Goal: Task Accomplishment & Management: Complete application form

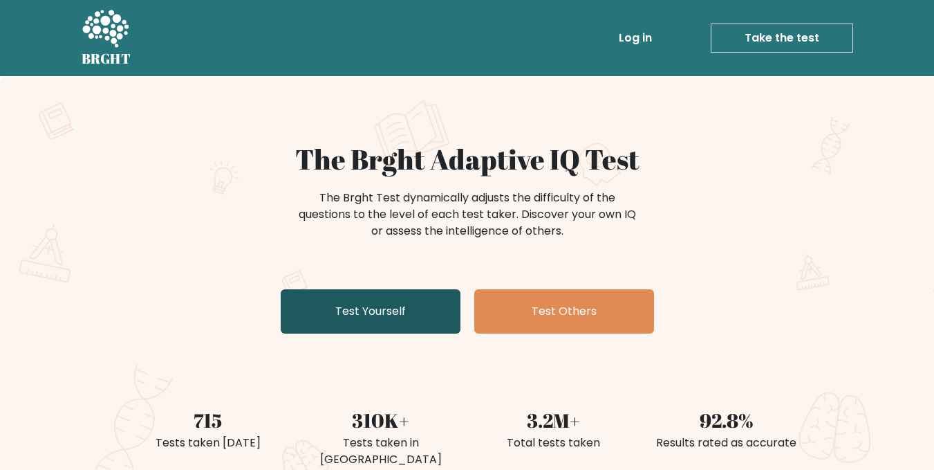
click at [436, 302] on link "Test Yourself" at bounding box center [371, 311] width 180 height 44
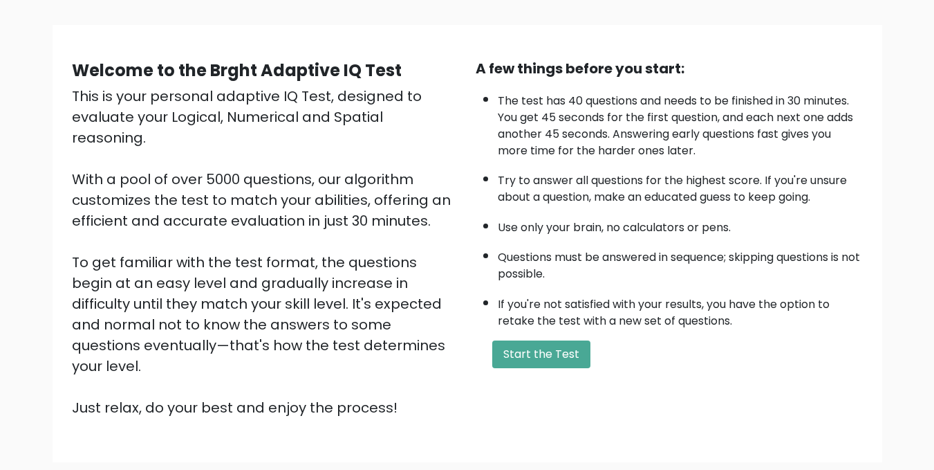
scroll to position [138, 0]
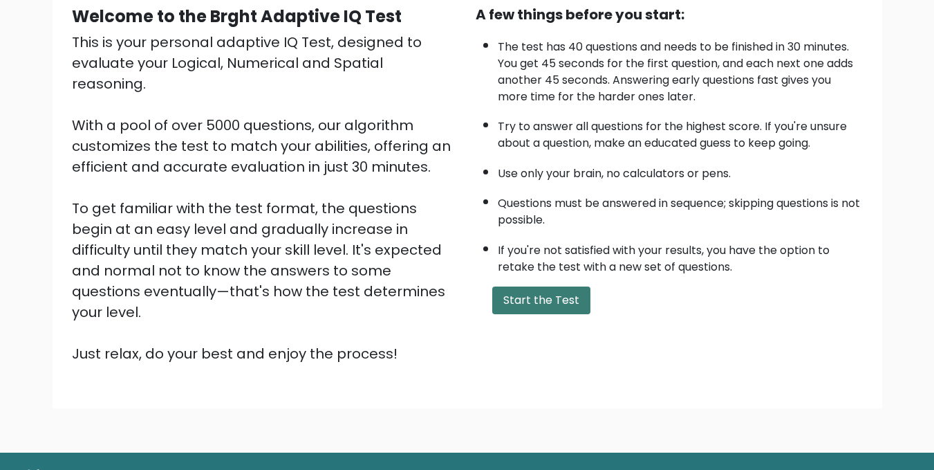
click at [566, 288] on button "Start the Test" at bounding box center [541, 300] width 98 height 28
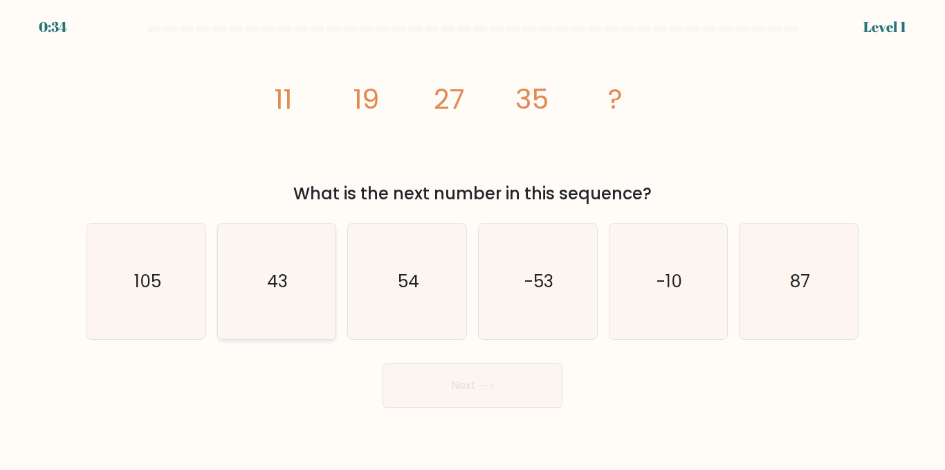
click at [294, 308] on icon "43" at bounding box center [276, 280] width 115 height 115
click at [472, 239] on input "b. 43" at bounding box center [472, 236] width 1 height 3
radio input "true"
click at [508, 384] on button "Next" at bounding box center [472, 385] width 180 height 44
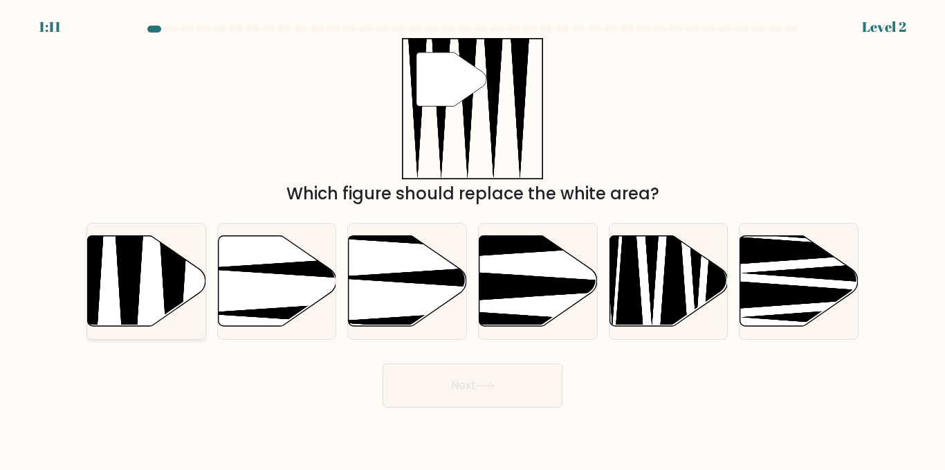
click at [158, 257] on icon at bounding box center [147, 281] width 118 height 91
click at [472, 239] on input "a." at bounding box center [472, 236] width 1 height 3
radio input "true"
click at [506, 376] on button "Next" at bounding box center [472, 385] width 180 height 44
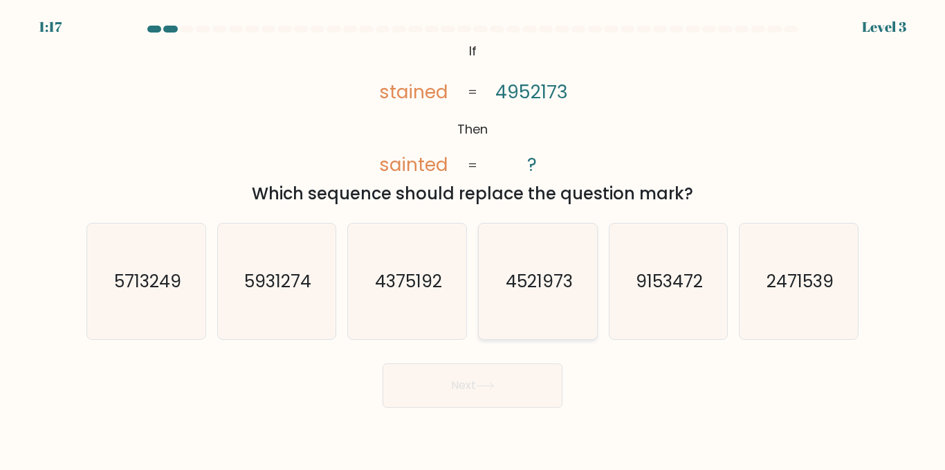
click at [494, 251] on icon "4521973" at bounding box center [537, 280] width 115 height 115
click at [473, 239] on input "d. 4521973" at bounding box center [472, 236] width 1 height 3
radio input "true"
click at [488, 376] on button "Next" at bounding box center [472, 385] width 180 height 44
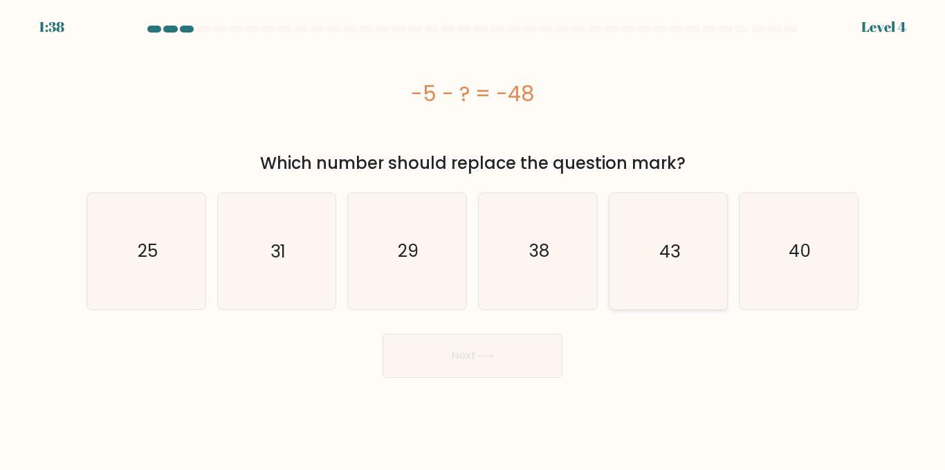
click at [711, 293] on icon "43" at bounding box center [667, 250] width 115 height 115
click at [473, 239] on input "e. 43" at bounding box center [472, 236] width 1 height 3
radio input "true"
click at [530, 344] on button "Next" at bounding box center [472, 355] width 180 height 44
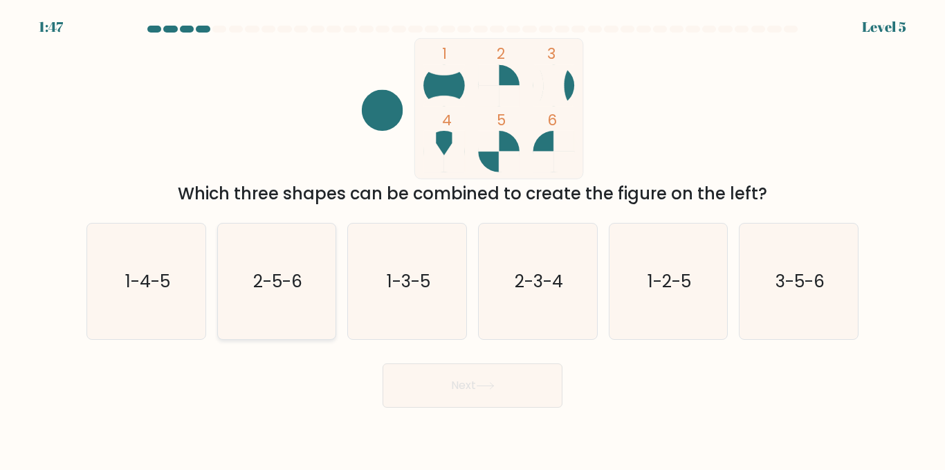
click at [255, 305] on icon "2-5-6" at bounding box center [276, 280] width 115 height 115
click at [472, 239] on input "b. 2-5-6" at bounding box center [472, 236] width 1 height 3
radio input "true"
click at [466, 405] on button "Next" at bounding box center [472, 385] width 180 height 44
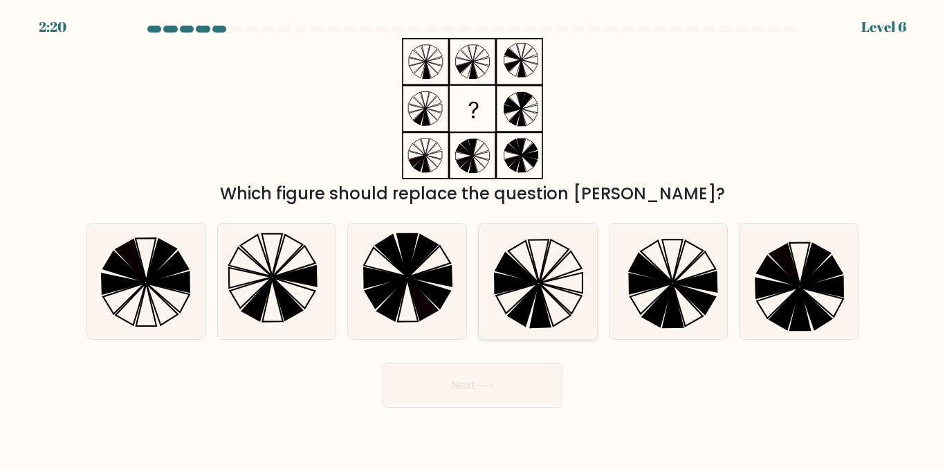
click at [581, 326] on icon at bounding box center [537, 280] width 115 height 115
click at [473, 239] on input "d." at bounding box center [472, 236] width 1 height 3
radio input "true"
click at [545, 382] on button "Next" at bounding box center [472, 385] width 180 height 44
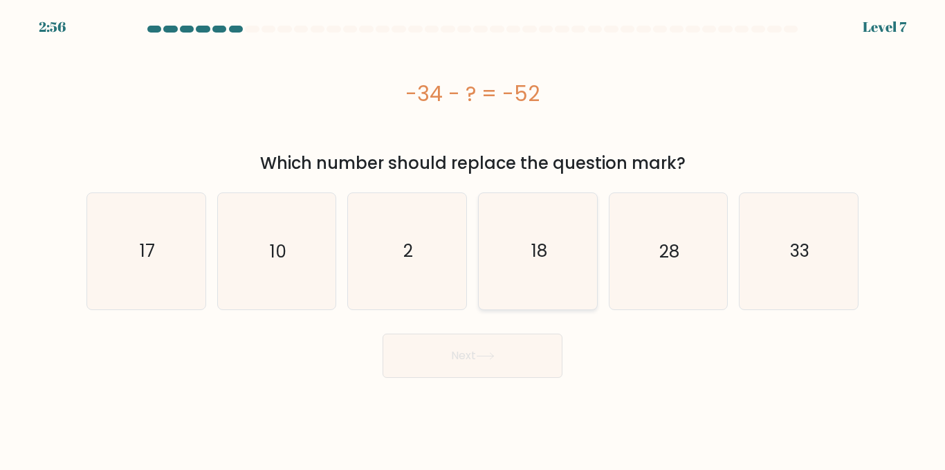
click at [491, 255] on icon "18" at bounding box center [537, 250] width 115 height 115
click at [473, 239] on input "d. 18" at bounding box center [472, 236] width 1 height 3
radio input "true"
click at [460, 362] on button "Next" at bounding box center [472, 355] width 180 height 44
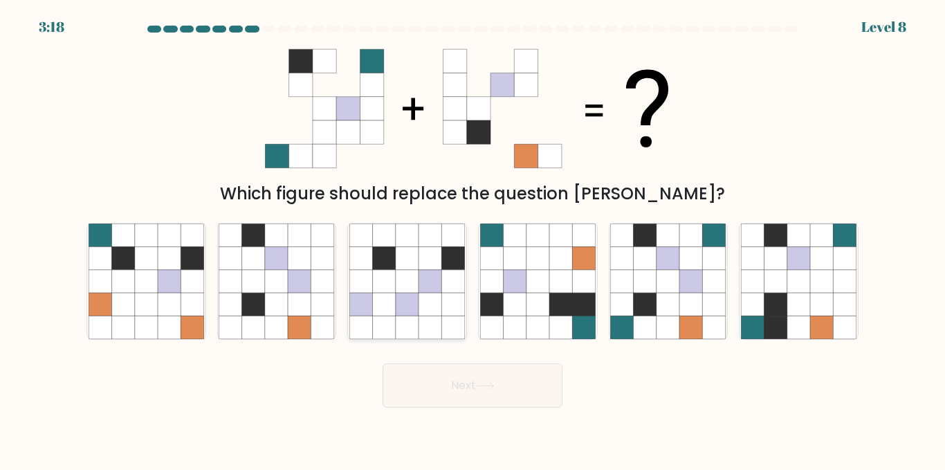
click at [396, 266] on icon at bounding box center [407, 258] width 23 height 23
click at [472, 239] on input "c." at bounding box center [472, 236] width 1 height 3
radio input "true"
click at [499, 376] on button "Next" at bounding box center [472, 385] width 180 height 44
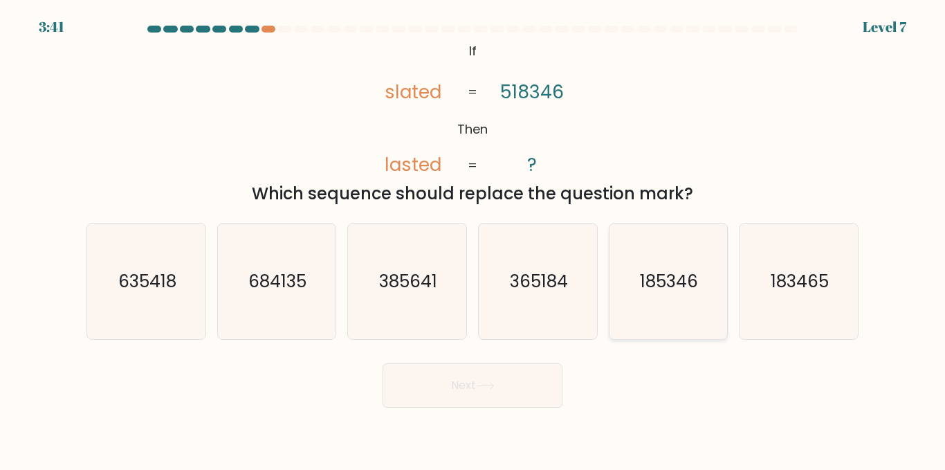
click at [694, 270] on text "185346" at bounding box center [669, 281] width 58 height 24
click at [473, 239] on input "e. 185346" at bounding box center [472, 236] width 1 height 3
radio input "true"
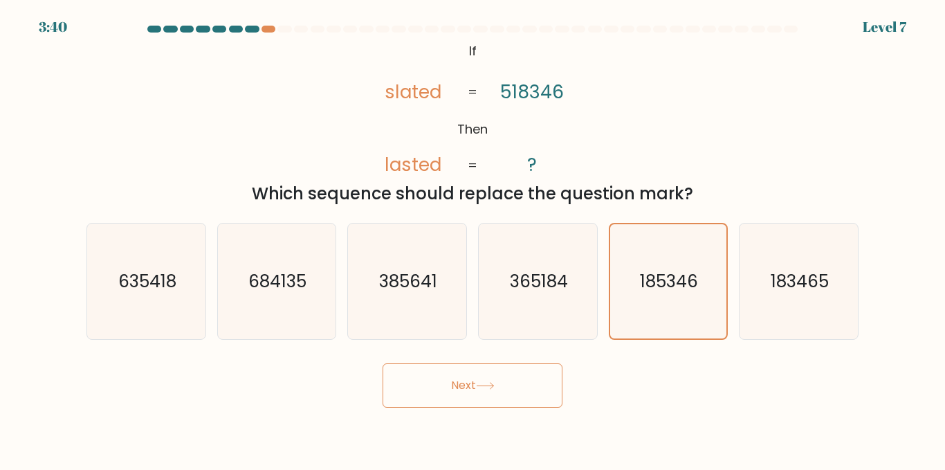
click at [523, 387] on button "Next" at bounding box center [472, 385] width 180 height 44
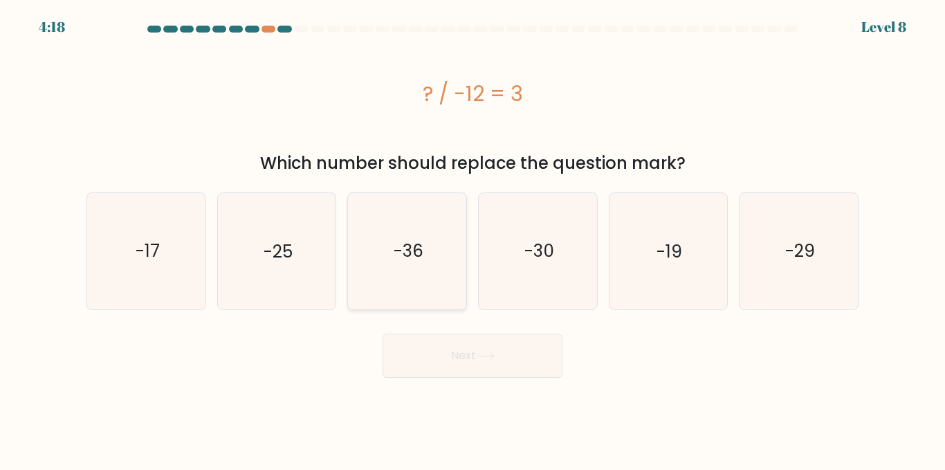
click at [425, 281] on icon "-36" at bounding box center [406, 250] width 115 height 115
click at [472, 239] on input "c. -36" at bounding box center [472, 236] width 1 height 3
radio input "true"
click at [488, 349] on button "Next" at bounding box center [472, 355] width 180 height 44
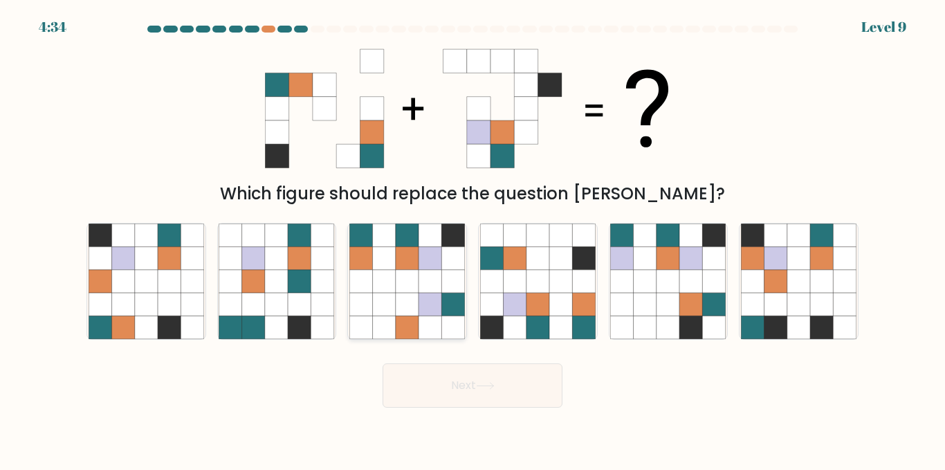
click at [379, 263] on icon at bounding box center [384, 258] width 23 height 23
click at [472, 239] on input "c." at bounding box center [472, 236] width 1 height 3
radio input "true"
click at [497, 377] on button "Next" at bounding box center [472, 385] width 180 height 44
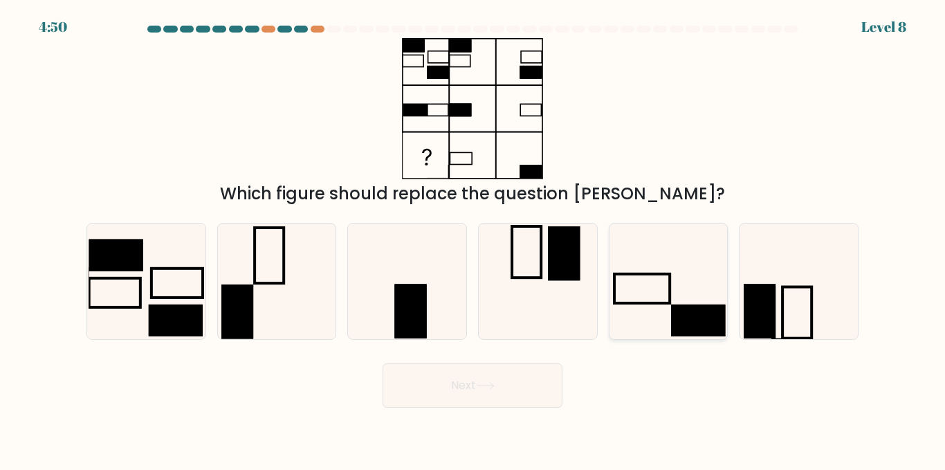
click at [686, 307] on rect at bounding box center [699, 320] width 54 height 32
click at [473, 239] on input "e." at bounding box center [472, 236] width 1 height 3
radio input "true"
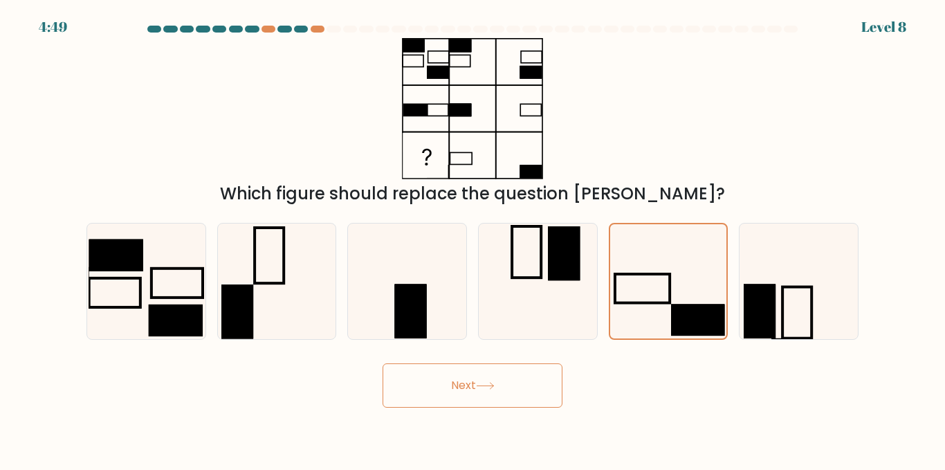
click at [532, 377] on button "Next" at bounding box center [472, 385] width 180 height 44
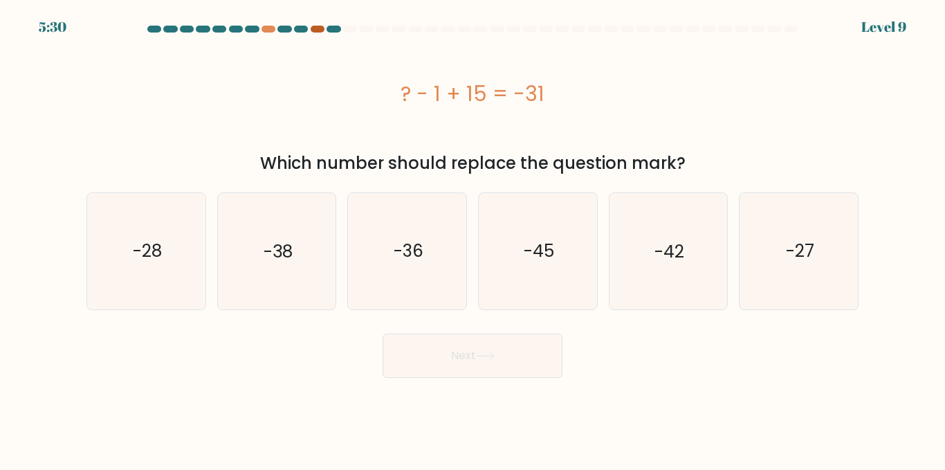
click at [321, 31] on div at bounding box center [318, 29] width 14 height 7
click at [564, 297] on icon "-45" at bounding box center [537, 250] width 115 height 115
click at [473, 239] on input "d. -45" at bounding box center [472, 236] width 1 height 3
radio input "true"
click at [528, 349] on button "Next" at bounding box center [472, 355] width 180 height 44
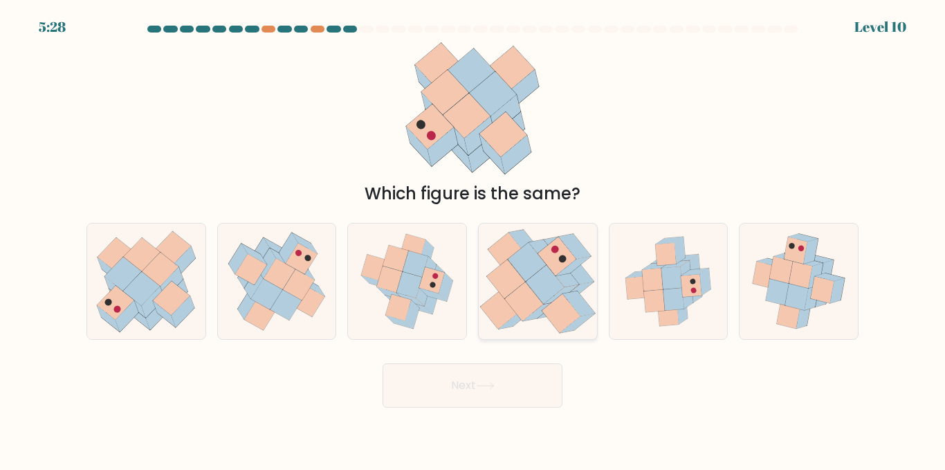
click at [519, 280] on icon at bounding box center [506, 278] width 38 height 39
click at [473, 239] on input "d." at bounding box center [472, 236] width 1 height 3
radio input "true"
click at [479, 366] on button "Next" at bounding box center [472, 385] width 180 height 44
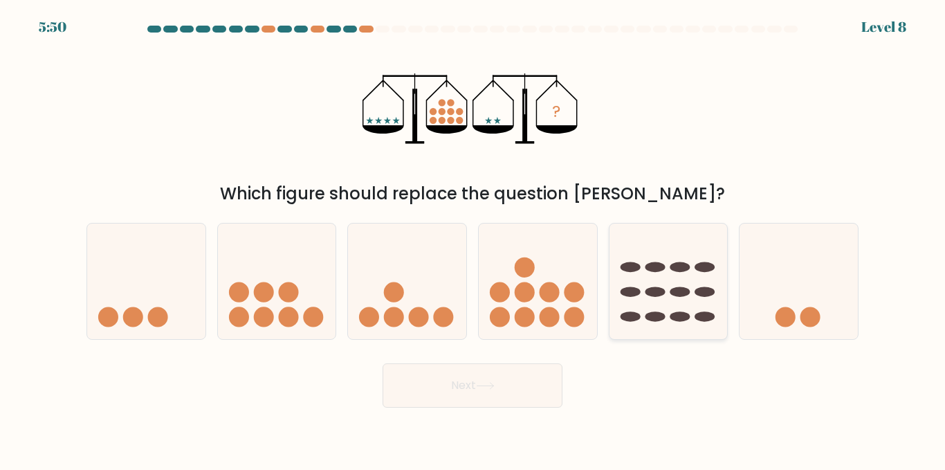
click at [618, 302] on icon at bounding box center [668, 281] width 118 height 98
click at [473, 239] on input "e." at bounding box center [472, 236] width 1 height 3
radio input "true"
click at [516, 376] on button "Next" at bounding box center [472, 385] width 180 height 44
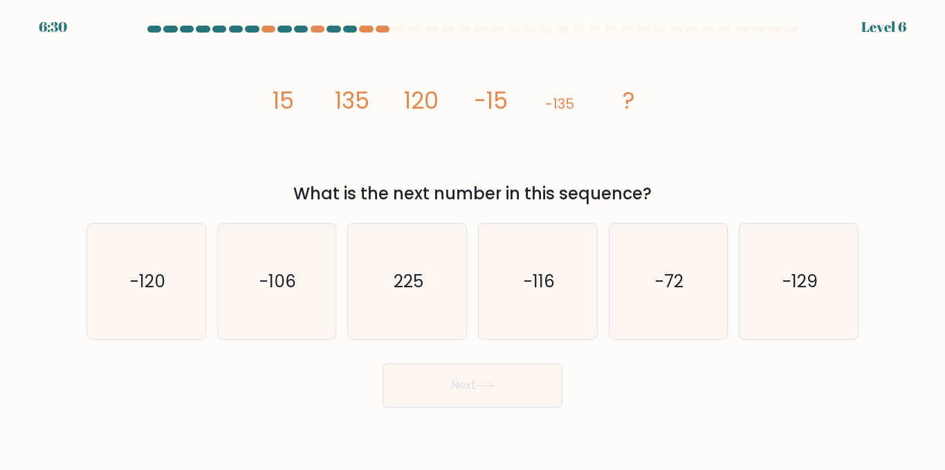
click at [354, 32] on div at bounding box center [350, 29] width 14 height 7
drag, startPoint x: 354, startPoint y: 32, endPoint x: 290, endPoint y: 54, distance: 67.4
click at [290, 54] on icon "image/svg+xml 15 135 120 -15 -135 ?" at bounding box center [472, 108] width 415 height 141
click at [107, 284] on icon "-120" at bounding box center [146, 280] width 115 height 115
click at [472, 239] on input "a. -120" at bounding box center [472, 236] width 1 height 3
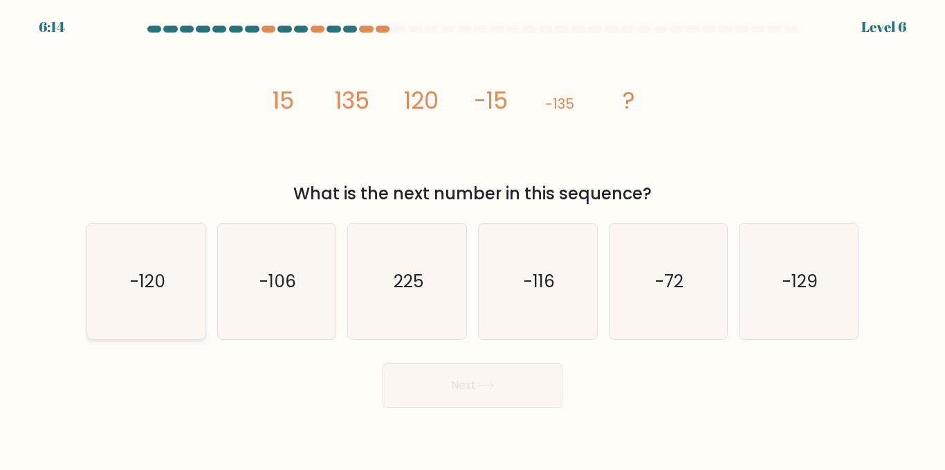
radio input "true"
click at [413, 379] on button "Next" at bounding box center [472, 385] width 180 height 44
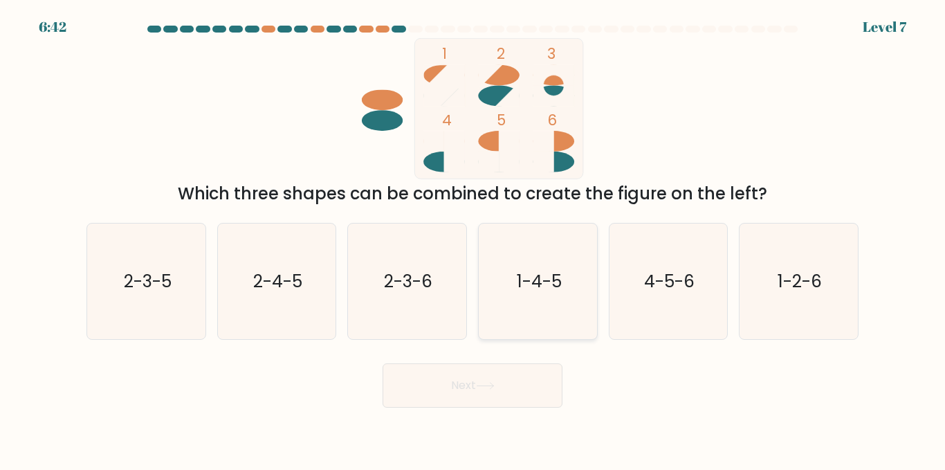
click at [523, 295] on icon "1-4-5" at bounding box center [537, 280] width 115 height 115
click at [473, 239] on input "d. 1-4-5" at bounding box center [472, 236] width 1 height 3
radio input "true"
click at [480, 409] on body "6:41 Level 7" at bounding box center [472, 235] width 945 height 470
click at [486, 396] on button "Next" at bounding box center [472, 385] width 180 height 44
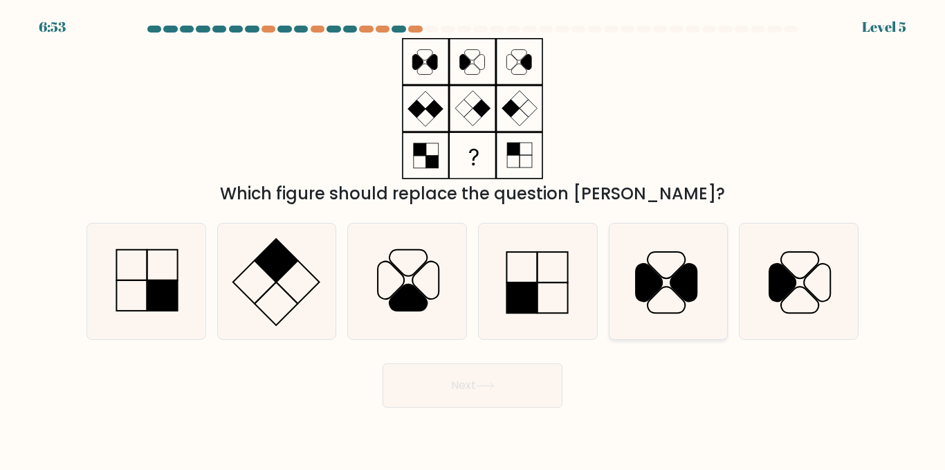
click at [642, 299] on icon at bounding box center [649, 281] width 26 height 37
click at [473, 239] on input "e." at bounding box center [472, 236] width 1 height 3
radio input "true"
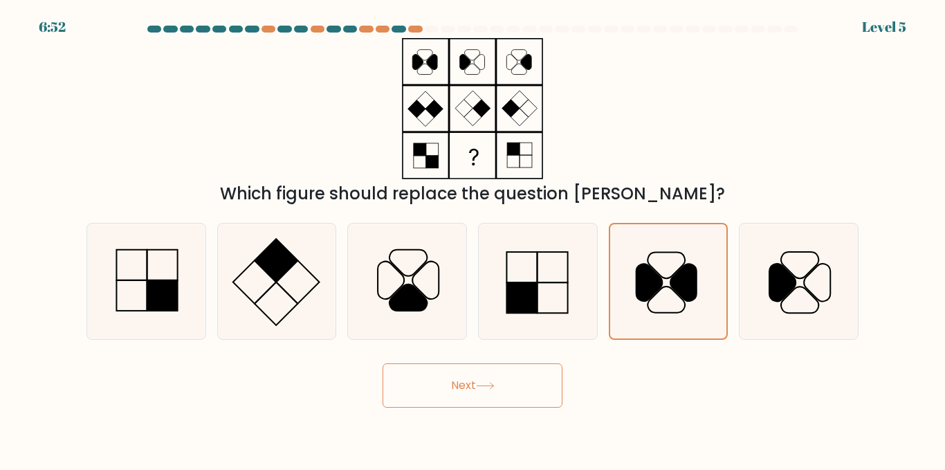
click at [511, 380] on button "Next" at bounding box center [472, 385] width 180 height 44
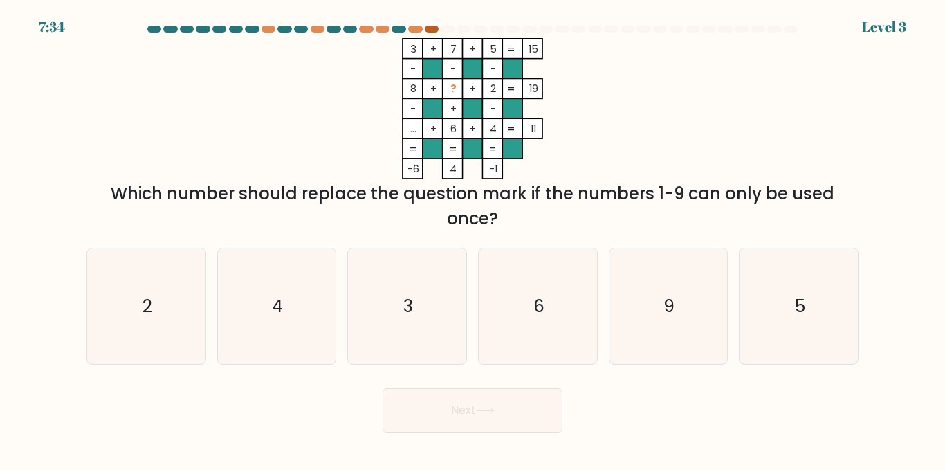
drag, startPoint x: 944, startPoint y: 304, endPoint x: 429, endPoint y: 26, distance: 585.5
click at [429, 26] on div at bounding box center [432, 29] width 14 height 7
click at [427, 28] on div at bounding box center [432, 29] width 14 height 7
click at [434, 33] on div at bounding box center [472, 32] width 788 height 12
click at [642, 331] on icon "9" at bounding box center [667, 305] width 115 height 115
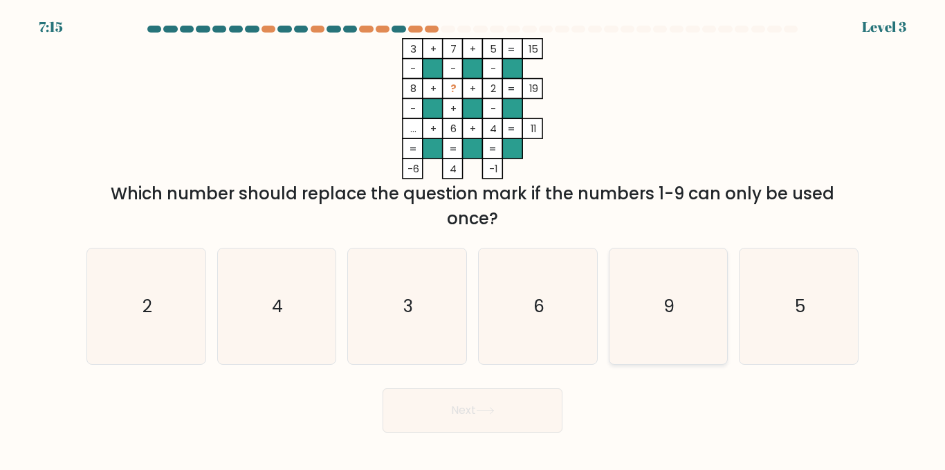
click at [473, 239] on input "e. 9" at bounding box center [472, 236] width 1 height 3
radio input "true"
click at [489, 420] on button "Next" at bounding box center [472, 410] width 180 height 44
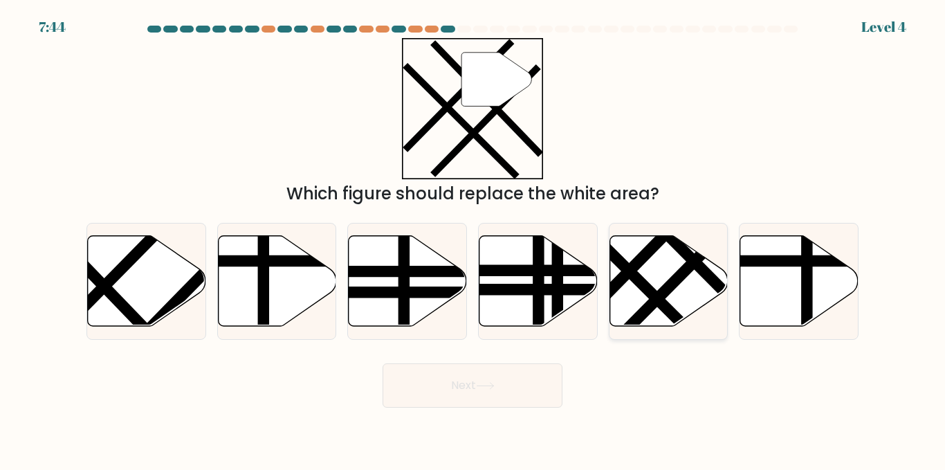
click at [694, 270] on icon at bounding box center [668, 281] width 118 height 91
click at [473, 239] on input "e." at bounding box center [472, 236] width 1 height 3
radio input "true"
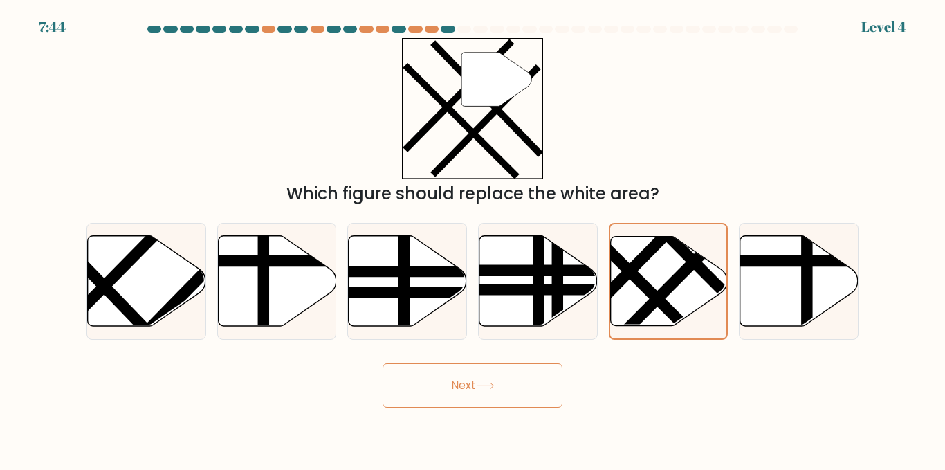
click at [448, 369] on button "Next" at bounding box center [472, 385] width 180 height 44
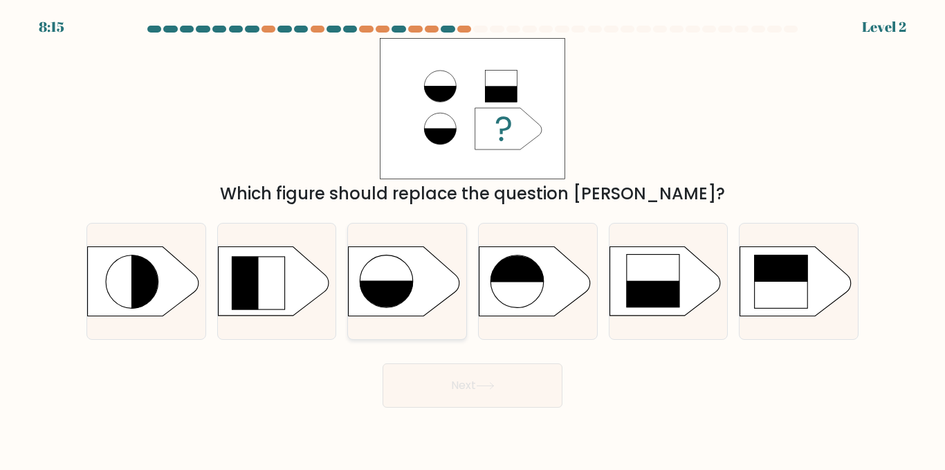
click at [413, 303] on rect at bounding box center [390, 310] width 60 height 59
click at [472, 239] on input "c." at bounding box center [472, 236] width 1 height 3
radio input "true"
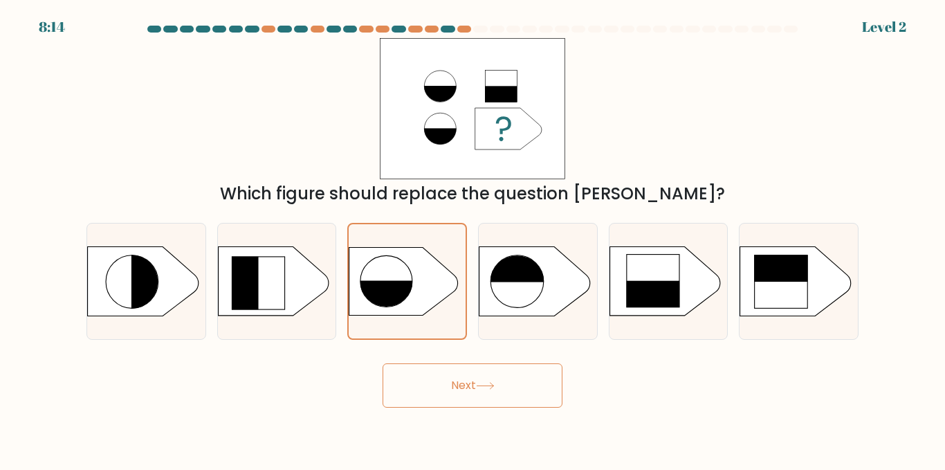
click at [492, 377] on button "Next" at bounding box center [472, 385] width 180 height 44
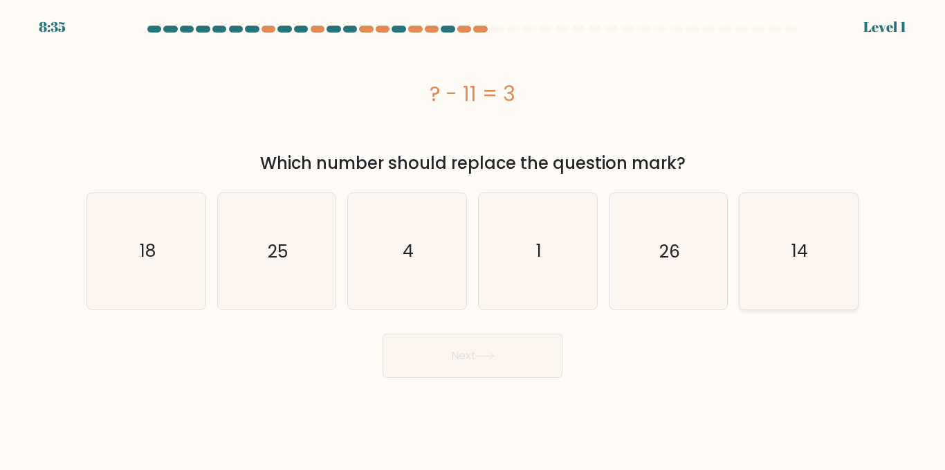
click at [770, 259] on icon "14" at bounding box center [798, 250] width 115 height 115
click at [473, 239] on input "f. 14" at bounding box center [472, 236] width 1 height 3
radio input "true"
click at [450, 351] on button "Next" at bounding box center [472, 355] width 180 height 44
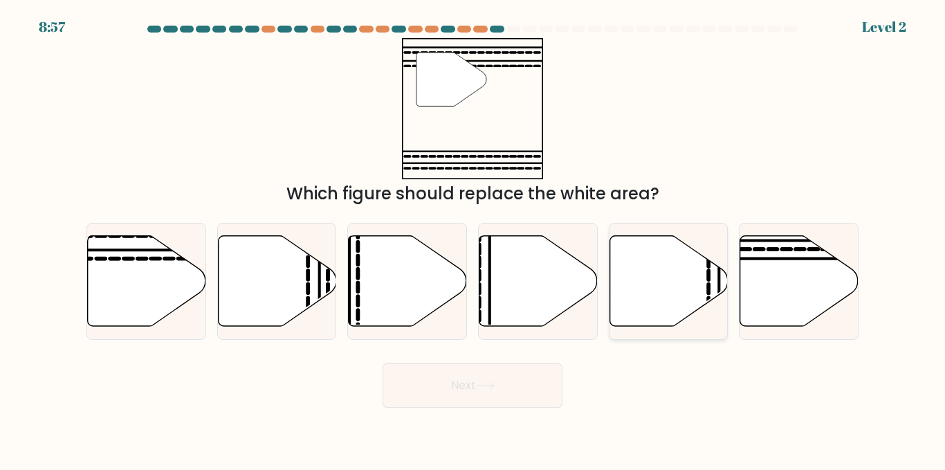
click at [634, 281] on icon at bounding box center [668, 281] width 118 height 91
click at [473, 239] on input "e." at bounding box center [472, 236] width 1 height 3
radio input "true"
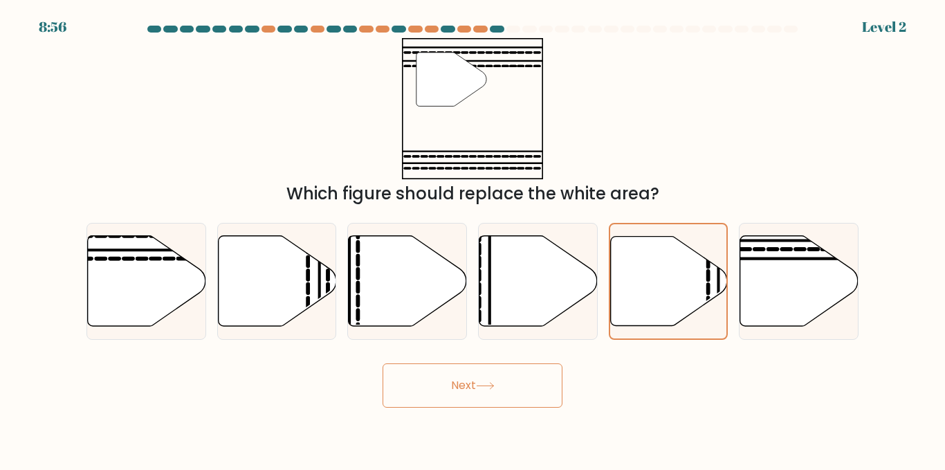
click at [542, 370] on button "Next" at bounding box center [472, 385] width 180 height 44
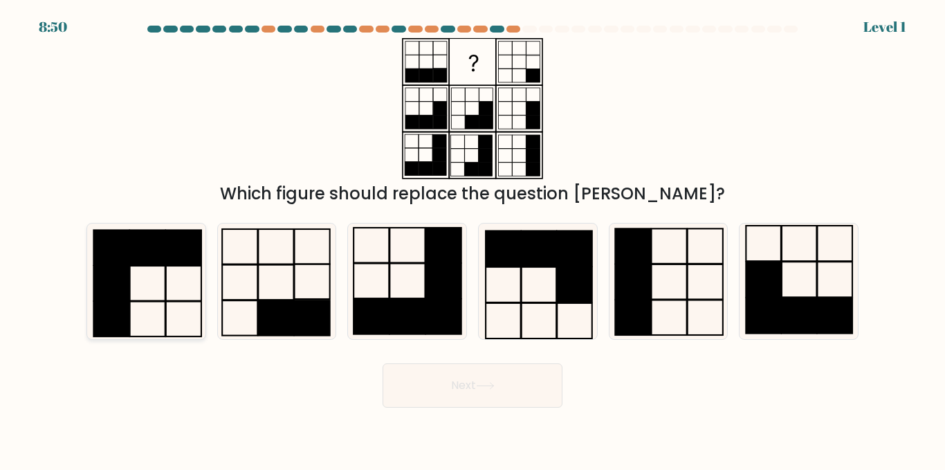
click at [201, 275] on rect at bounding box center [183, 283] width 35 height 35
click at [472, 239] on input "a." at bounding box center [472, 236] width 1 height 3
radio input "true"
click at [429, 398] on button "Next" at bounding box center [472, 385] width 180 height 44
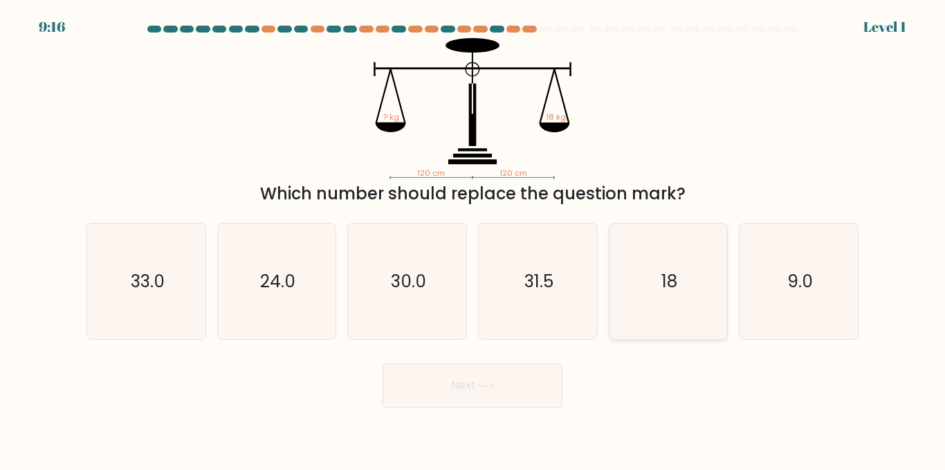
click at [676, 298] on icon "18" at bounding box center [667, 280] width 115 height 115
click at [473, 239] on input "e. 18" at bounding box center [472, 236] width 1 height 3
radio input "true"
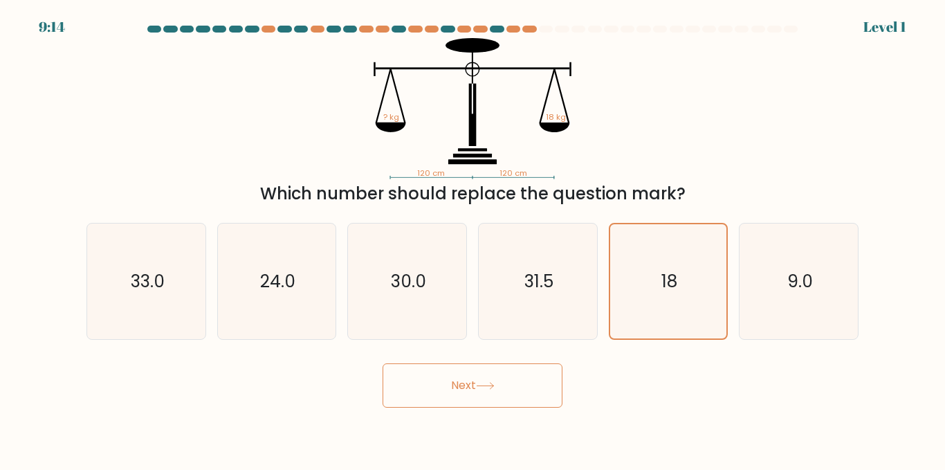
click at [426, 398] on button "Next" at bounding box center [472, 385] width 180 height 44
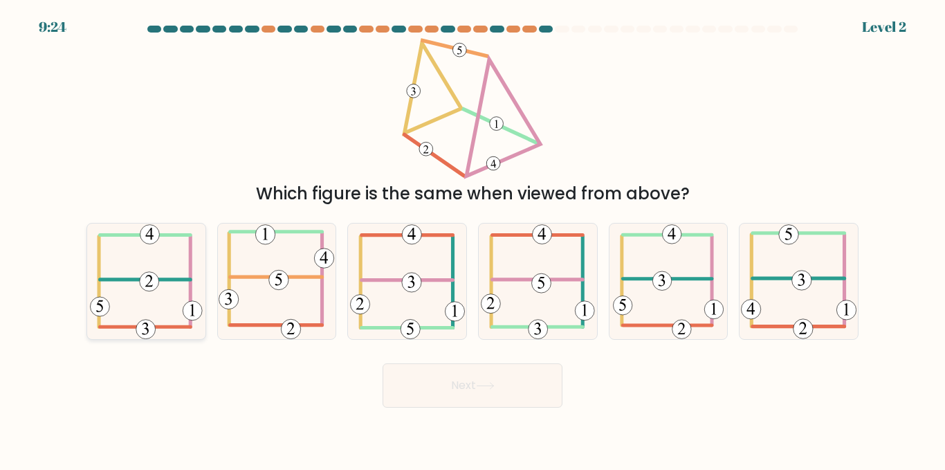
click at [156, 329] on icon at bounding box center [146, 280] width 113 height 115
click at [472, 239] on input "a." at bounding box center [472, 236] width 1 height 3
radio input "true"
click at [508, 385] on button "Next" at bounding box center [472, 385] width 180 height 44
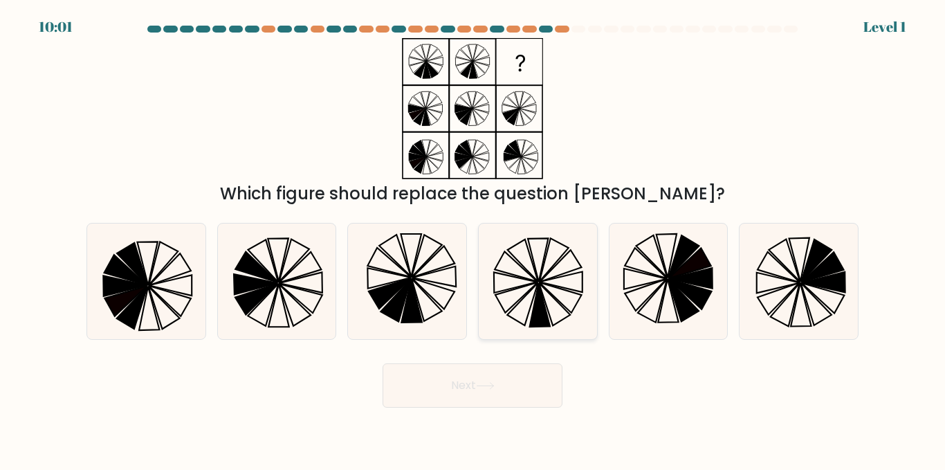
click at [530, 308] on icon at bounding box center [537, 280] width 115 height 115
click at [473, 239] on input "d." at bounding box center [472, 236] width 1 height 3
radio input "true"
click at [495, 376] on button "Next" at bounding box center [472, 385] width 180 height 44
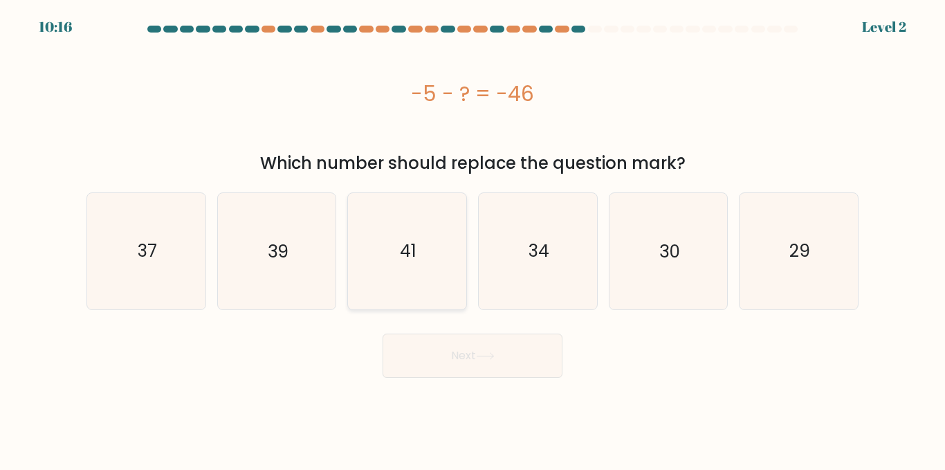
click at [430, 268] on icon "41" at bounding box center [406, 250] width 115 height 115
click at [472, 239] on input "c. 41" at bounding box center [472, 236] width 1 height 3
radio input "true"
click at [456, 371] on button "Next" at bounding box center [472, 355] width 180 height 44
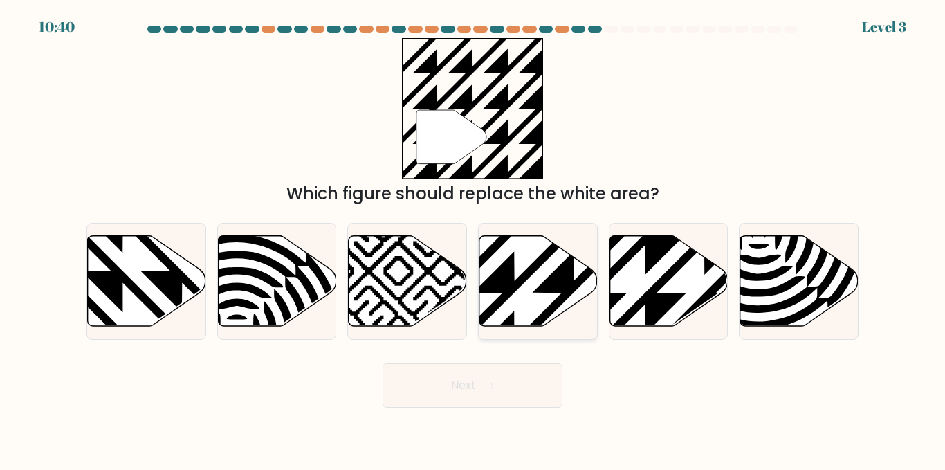
click at [533, 262] on icon at bounding box center [538, 281] width 118 height 91
click at [473, 239] on input "d." at bounding box center [472, 236] width 1 height 3
radio input "true"
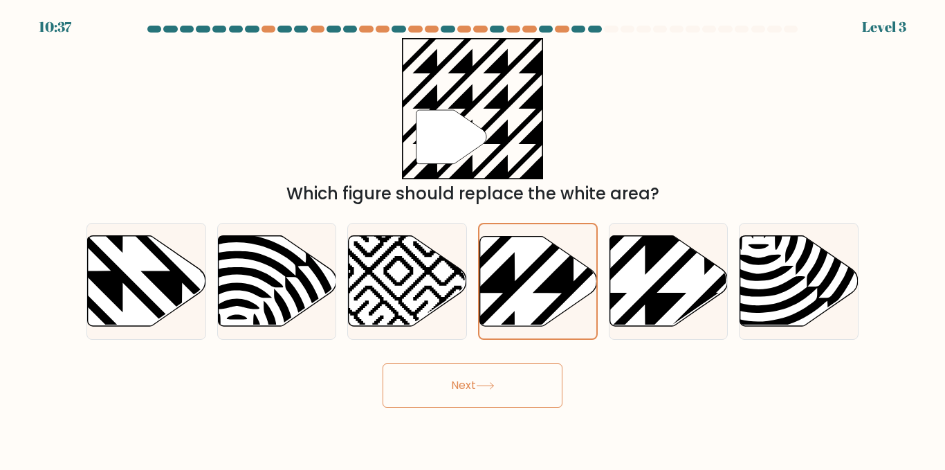
click at [509, 382] on button "Next" at bounding box center [472, 385] width 180 height 44
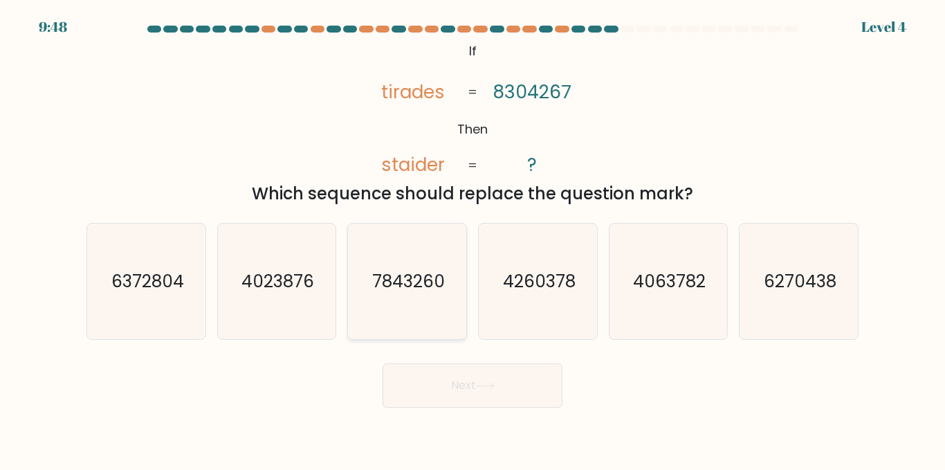
click at [427, 259] on icon "7843260" at bounding box center [406, 280] width 115 height 115
click at [472, 239] on input "c. 7843260" at bounding box center [472, 236] width 1 height 3
radio input "true"
click at [447, 393] on button "Next" at bounding box center [472, 385] width 180 height 44
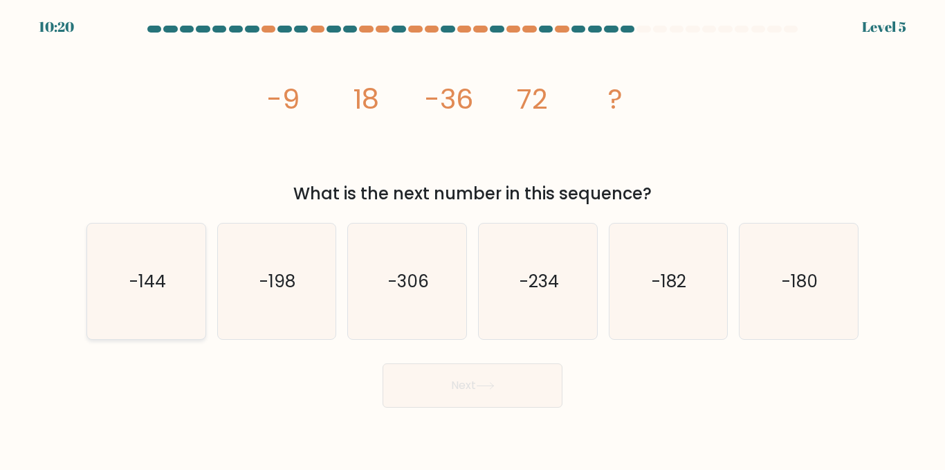
click at [109, 258] on icon "-144" at bounding box center [146, 280] width 115 height 115
click at [472, 239] on input "a. -144" at bounding box center [472, 236] width 1 height 3
radio input "true"
click at [561, 386] on button "Next" at bounding box center [472, 385] width 180 height 44
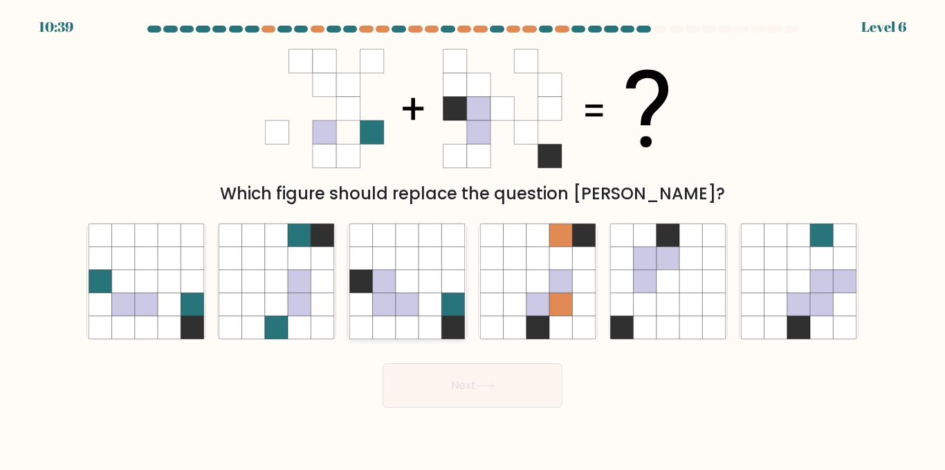
click at [374, 314] on icon at bounding box center [384, 304] width 23 height 23
click at [472, 239] on input "c." at bounding box center [472, 236] width 1 height 3
radio input "true"
drag, startPoint x: 489, startPoint y: 360, endPoint x: 483, endPoint y: 389, distance: 29.6
click at [489, 362] on div "Next" at bounding box center [472, 381] width 788 height 51
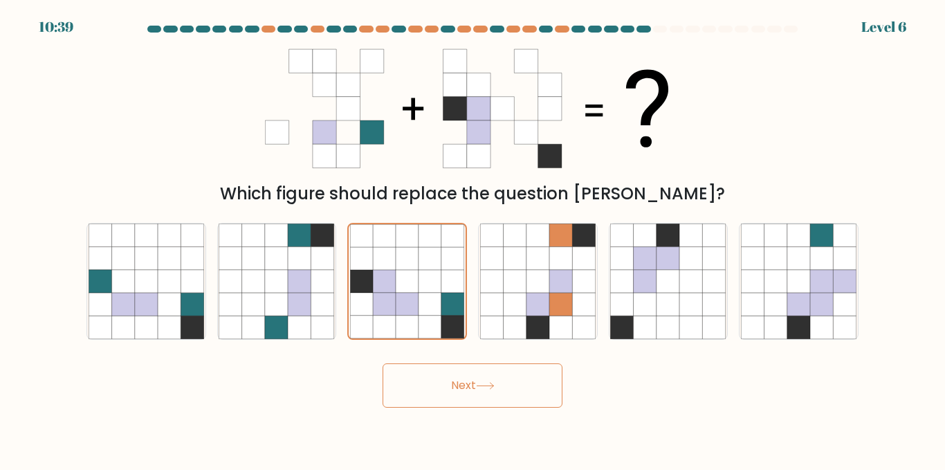
drag, startPoint x: 483, startPoint y: 389, endPoint x: 461, endPoint y: 373, distance: 27.4
click at [483, 389] on icon at bounding box center [485, 386] width 19 height 8
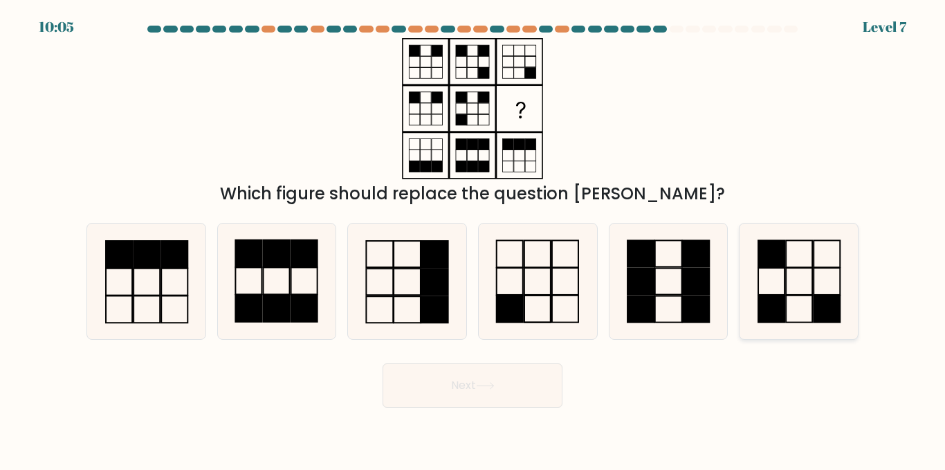
click at [810, 297] on icon at bounding box center [798, 280] width 115 height 115
click at [473, 239] on input "f." at bounding box center [472, 236] width 1 height 3
radio input "true"
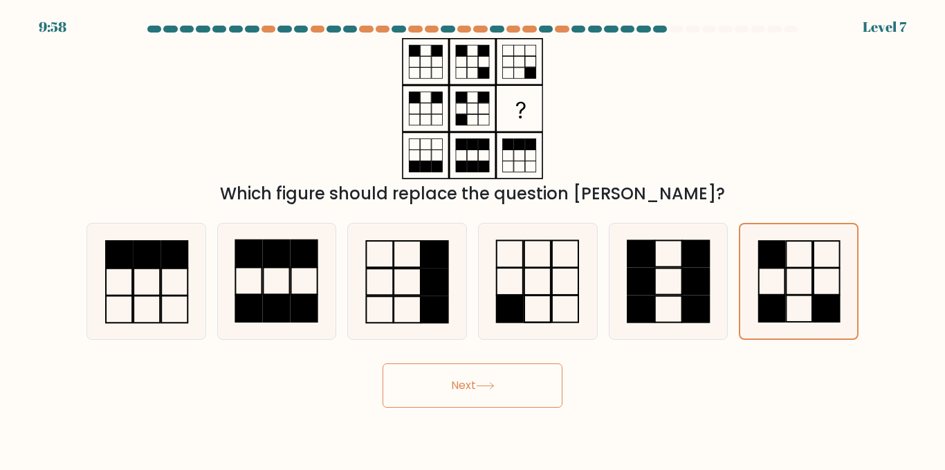
click at [546, 373] on button "Next" at bounding box center [472, 385] width 180 height 44
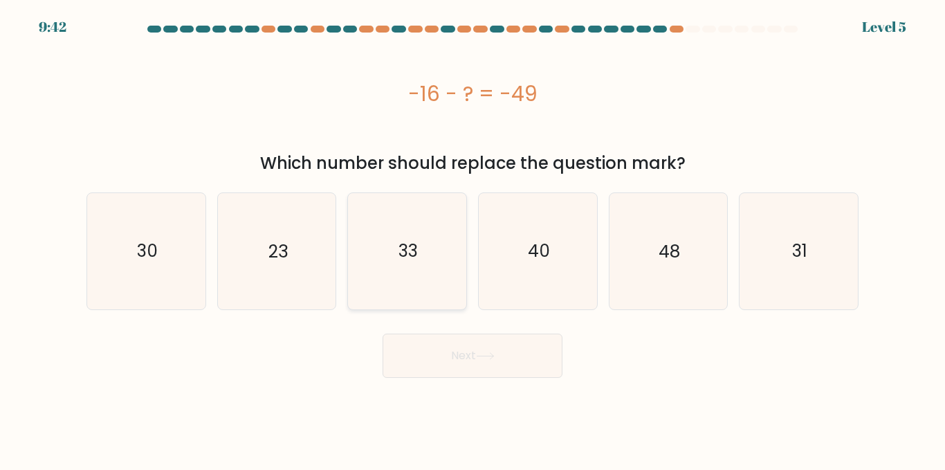
click at [399, 266] on icon "33" at bounding box center [406, 250] width 115 height 115
click at [472, 239] on input "c. 33" at bounding box center [472, 236] width 1 height 3
radio input "true"
click at [450, 362] on button "Next" at bounding box center [472, 355] width 180 height 44
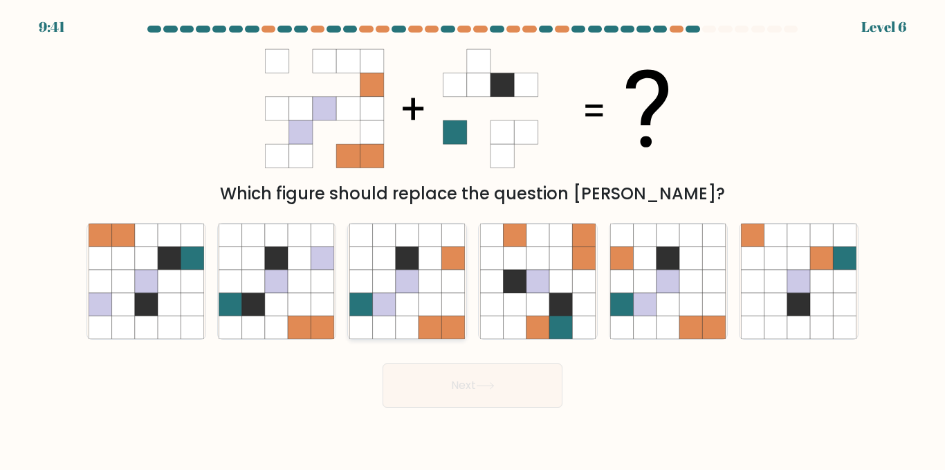
click at [406, 302] on icon at bounding box center [407, 304] width 23 height 23
click at [472, 239] on input "c." at bounding box center [472, 236] width 1 height 3
radio input "true"
click at [401, 362] on div "Next" at bounding box center [472, 381] width 788 height 51
click at [405, 376] on button "Next" at bounding box center [472, 385] width 180 height 44
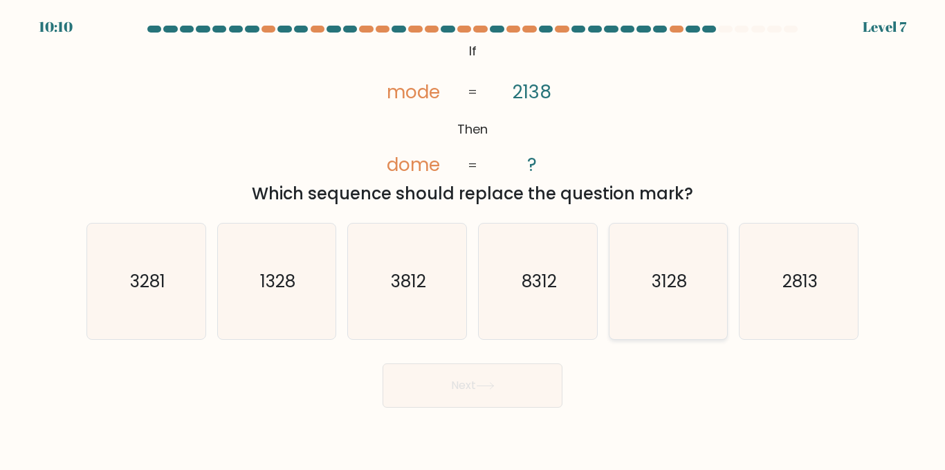
click at [677, 292] on text "3128" at bounding box center [668, 281] width 35 height 24
click at [473, 239] on input "e. 3128" at bounding box center [472, 236] width 1 height 3
radio input "true"
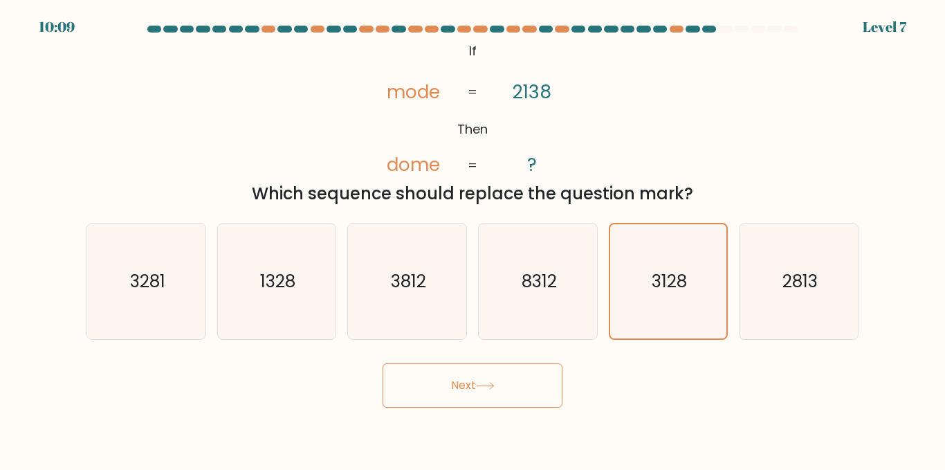
click at [472, 378] on button "Next" at bounding box center [472, 385] width 180 height 44
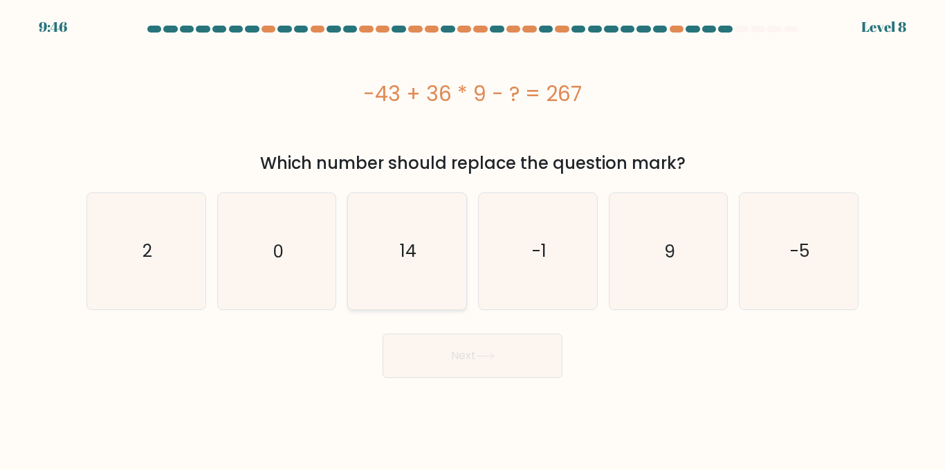
click at [407, 286] on icon "14" at bounding box center [406, 250] width 115 height 115
click at [472, 239] on input "c. 14" at bounding box center [472, 236] width 1 height 3
radio input "true"
click at [441, 353] on button "Next" at bounding box center [472, 355] width 180 height 44
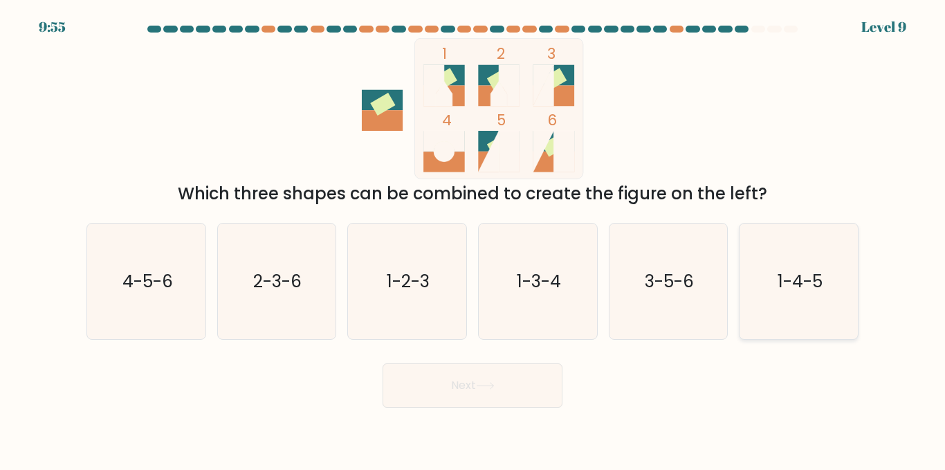
click at [799, 280] on text "1-4-5" at bounding box center [799, 281] width 45 height 24
click at [473, 239] on input "f. 1-4-5" at bounding box center [472, 236] width 1 height 3
radio input "true"
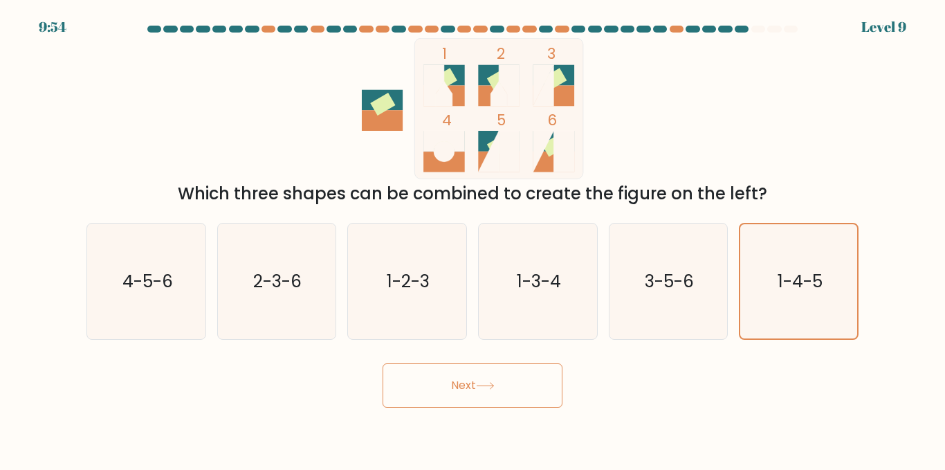
click at [522, 392] on button "Next" at bounding box center [472, 385] width 180 height 44
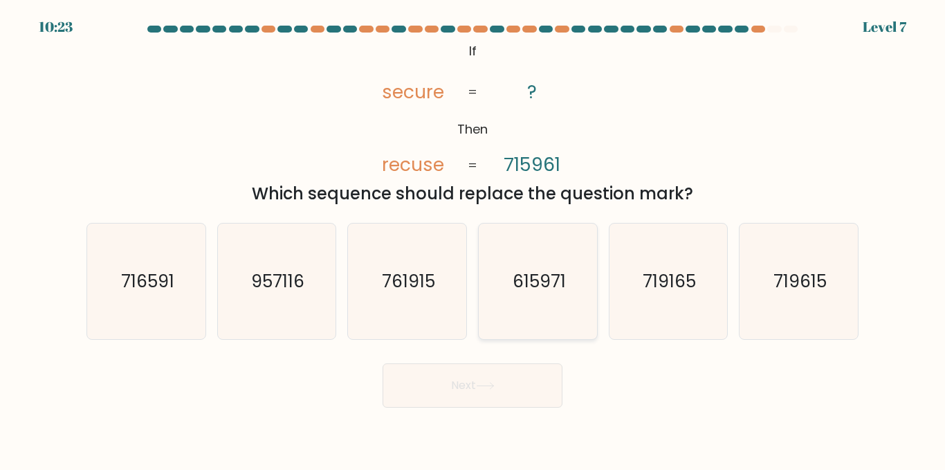
click at [499, 275] on icon "615971" at bounding box center [537, 280] width 115 height 115
click at [473, 239] on input "d. 615971" at bounding box center [472, 236] width 1 height 3
radio input "true"
click at [476, 383] on button "Next" at bounding box center [472, 385] width 180 height 44
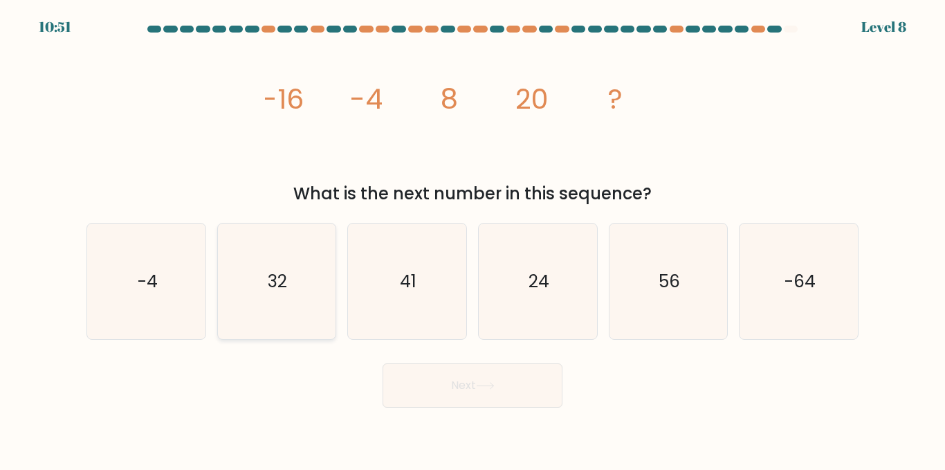
click at [322, 325] on icon "32" at bounding box center [276, 280] width 115 height 115
click at [472, 239] on input "b. 32" at bounding box center [472, 236] width 1 height 3
radio input "true"
click at [394, 371] on button "Next" at bounding box center [472, 385] width 180 height 44
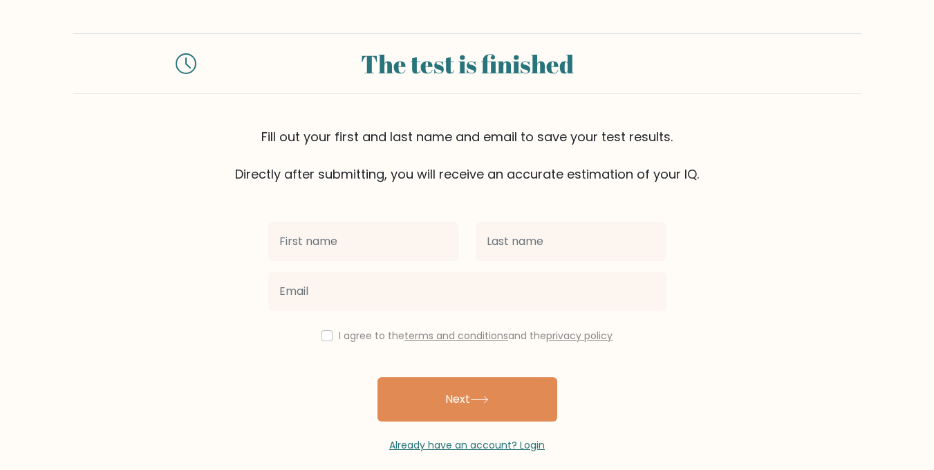
click at [401, 259] on input "text" at bounding box center [363, 241] width 191 height 39
drag, startPoint x: 427, startPoint y: 243, endPoint x: 329, endPoint y: 242, distance: 98.2
click at [329, 242] on input "Shivansh Saxena" at bounding box center [363, 241] width 191 height 39
type input "Shivansh"
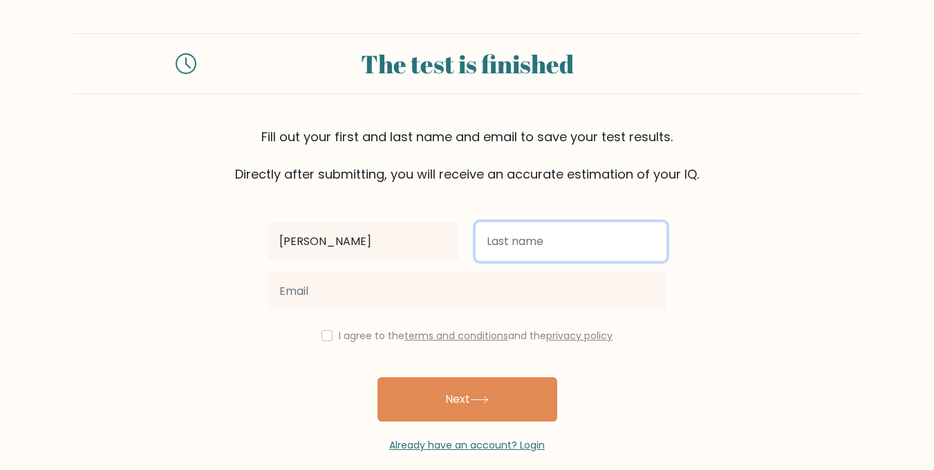
drag, startPoint x: 486, startPoint y: 241, endPoint x: 539, endPoint y: 241, distance: 53.3
click at [534, 241] on input "text" at bounding box center [571, 241] width 191 height 39
paste input "Saxena"
click at [491, 242] on input "Saxena" at bounding box center [571, 241] width 191 height 39
type input "Saxena"
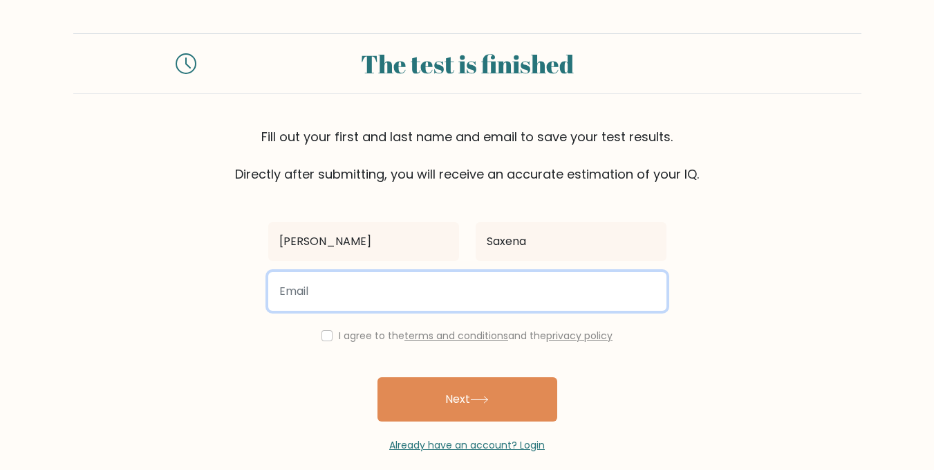
click at [359, 284] on input "email" at bounding box center [467, 291] width 398 height 39
type input "15800jaipuria@gmail.com"
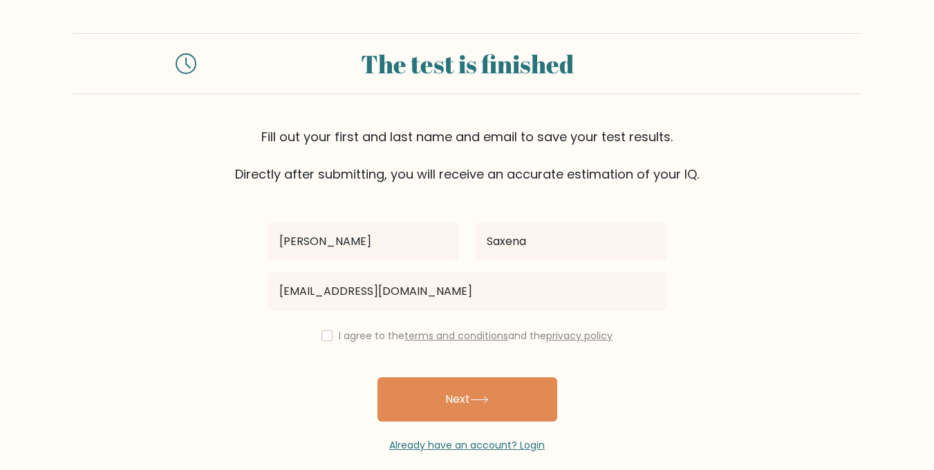
click at [308, 345] on div "Shivansh Saxena 15800jaipuria@gmail.com I agree to the terms and conditions and…" at bounding box center [467, 317] width 415 height 269
click at [330, 338] on div "I agree to the terms and conditions and the privacy policy" at bounding box center [467, 335] width 415 height 17
click at [325, 338] on input "checkbox" at bounding box center [327, 335] width 11 height 11
checkbox input "true"
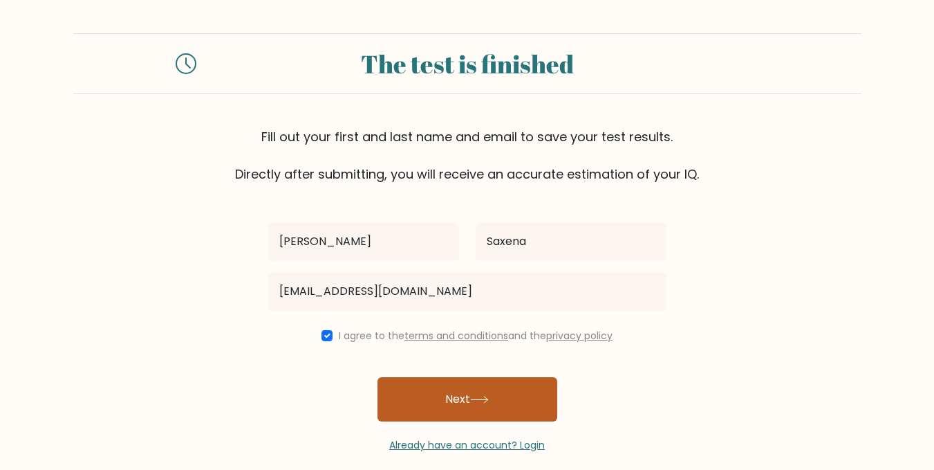
click at [459, 400] on button "Next" at bounding box center [468, 399] width 180 height 44
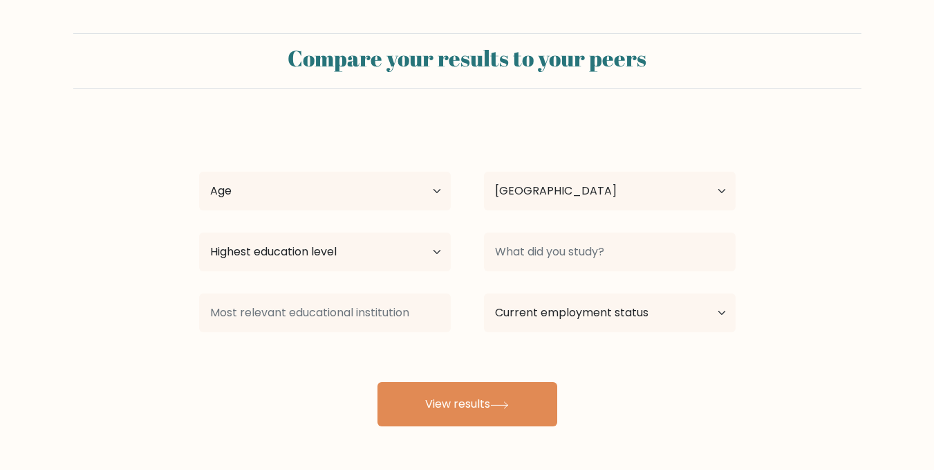
select select "IN"
click at [302, 196] on select "Age Under [DEMOGRAPHIC_DATA] [DEMOGRAPHIC_DATA] [DEMOGRAPHIC_DATA] [DEMOGRAPHIC…" at bounding box center [325, 191] width 252 height 39
select select "min_18"
click at [199, 172] on select "Age Under 18 years old 18-24 years old 25-34 years old 35-44 years old 45-54 ye…" at bounding box center [325, 191] width 252 height 39
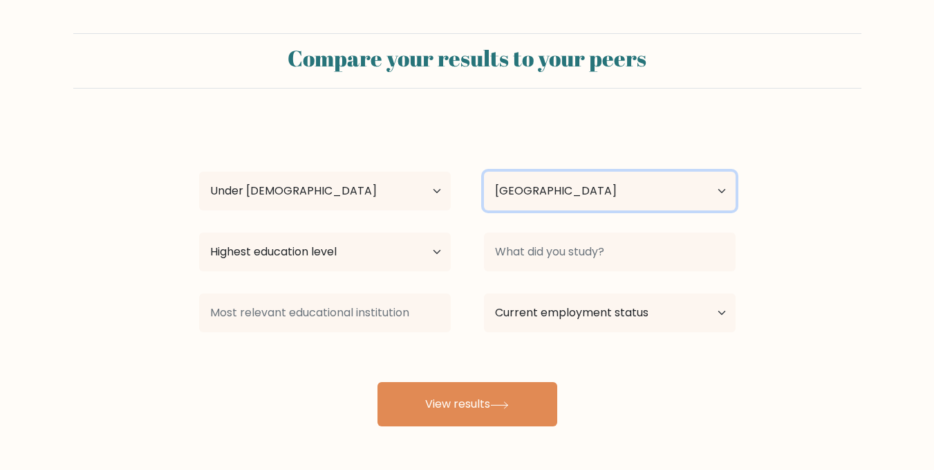
drag, startPoint x: 535, startPoint y: 195, endPoint x: 522, endPoint y: 198, distance: 12.9
click at [535, 195] on select "Country Afghanistan Albania Algeria American Samoa Andorra Angola Anguilla Anta…" at bounding box center [610, 191] width 252 height 39
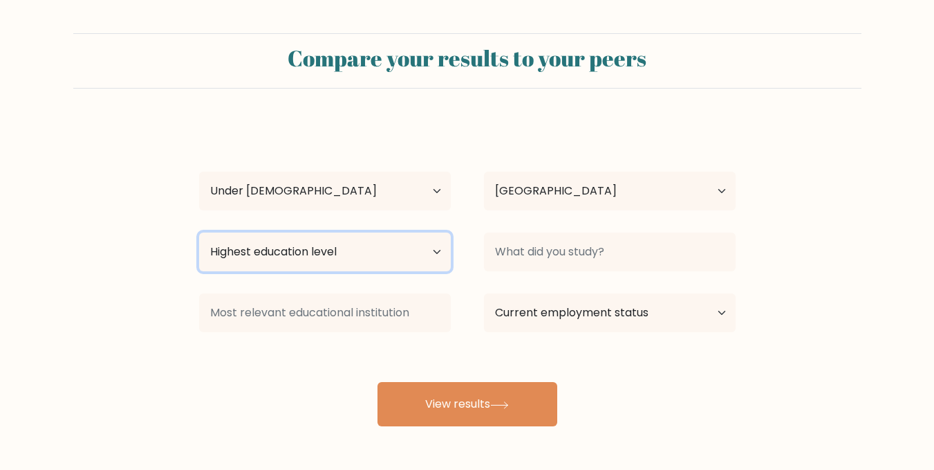
click at [409, 241] on select "Highest education level No schooling Primary Lower Secondary Upper Secondary Oc…" at bounding box center [325, 251] width 252 height 39
drag, startPoint x: 142, startPoint y: 262, endPoint x: 138, endPoint y: 145, distance: 117.7
click at [142, 262] on form "Compare your results to your peers Shivansh Saxena Age Under 18 years old 18-24…" at bounding box center [467, 229] width 934 height 393
click at [296, 239] on select "Highest education level No schooling Primary Lower Secondary Upper Secondary Oc…" at bounding box center [325, 251] width 252 height 39
select select "lower_secondary"
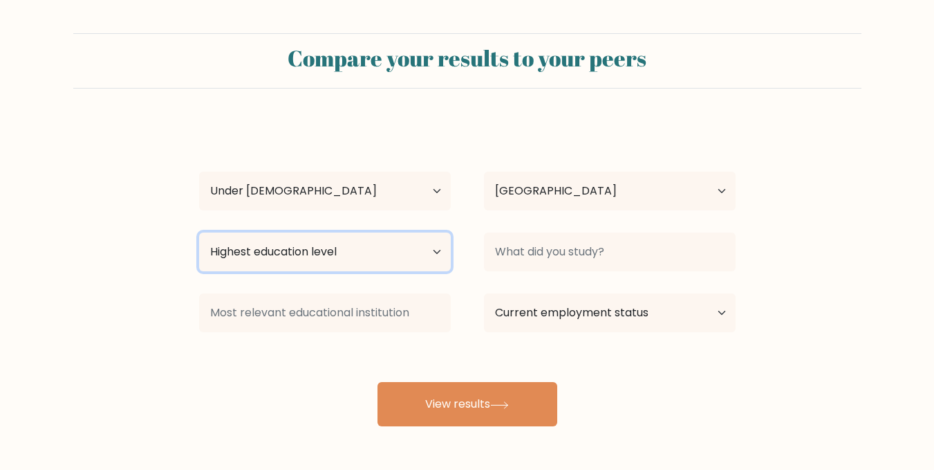
click at [199, 232] on select "Highest education level No schooling Primary Lower Secondary Upper Secondary Oc…" at bounding box center [325, 251] width 252 height 39
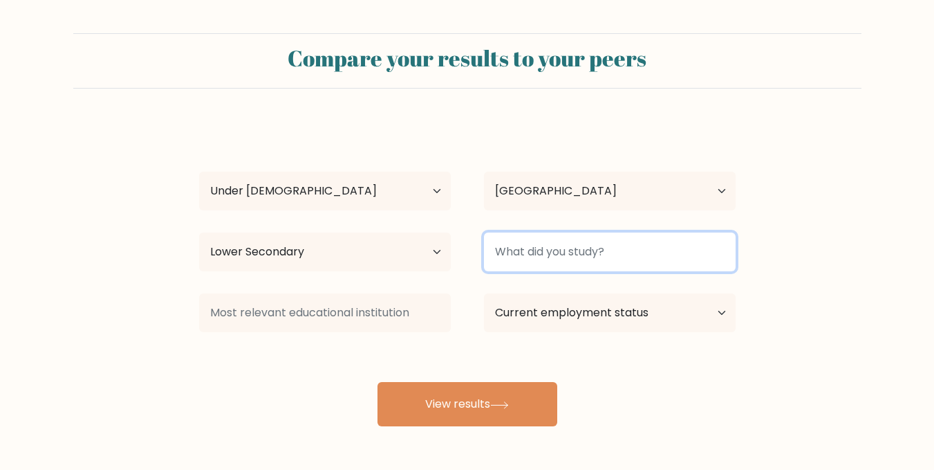
click at [620, 256] on input at bounding box center [610, 251] width 252 height 39
type input "E"
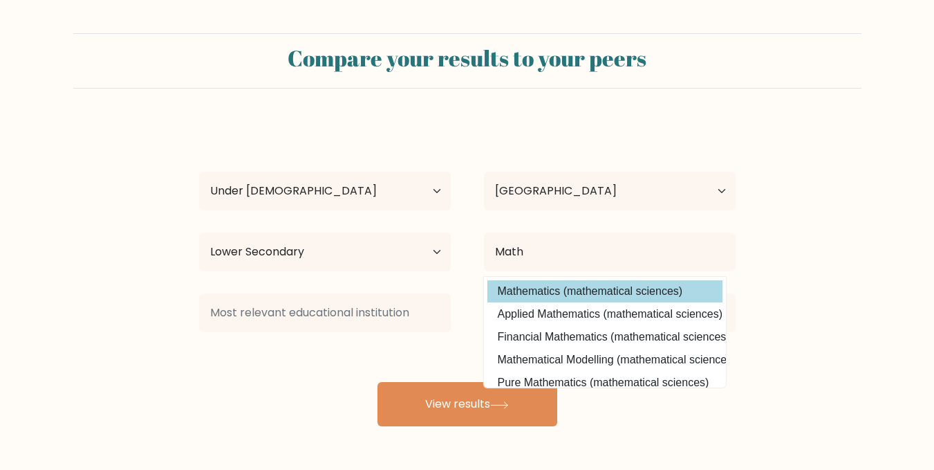
click at [690, 295] on option "Mathematics (mathematical sciences)" at bounding box center [605, 291] width 235 height 22
type input "Mathematics"
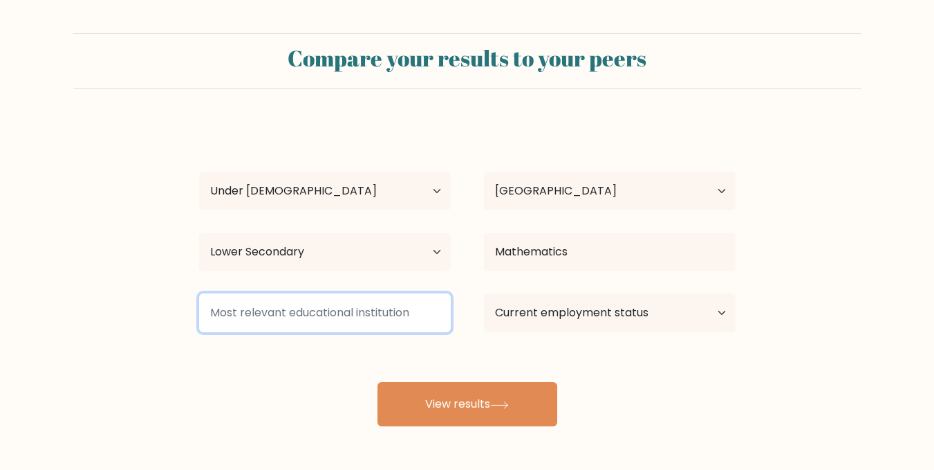
click at [391, 324] on input at bounding box center [325, 312] width 252 height 39
type input "S"
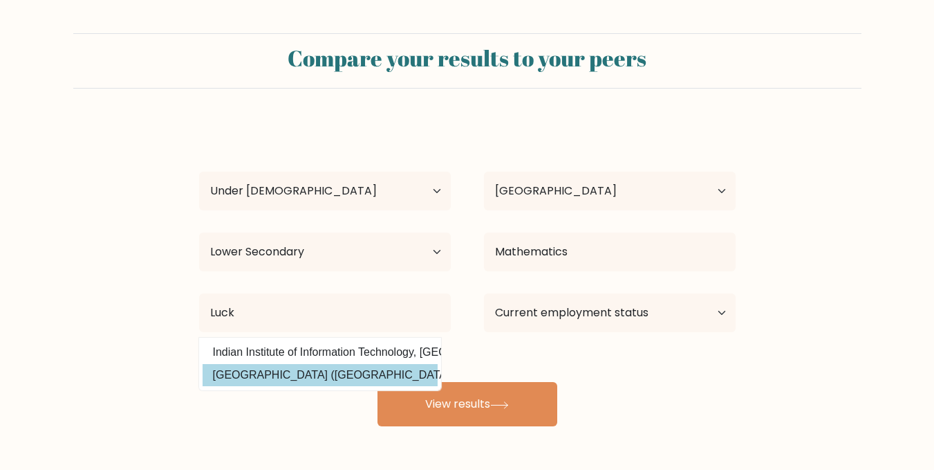
click at [362, 372] on option "University of Lucknow (India)" at bounding box center [320, 375] width 235 height 22
type input "University of Lucknow"
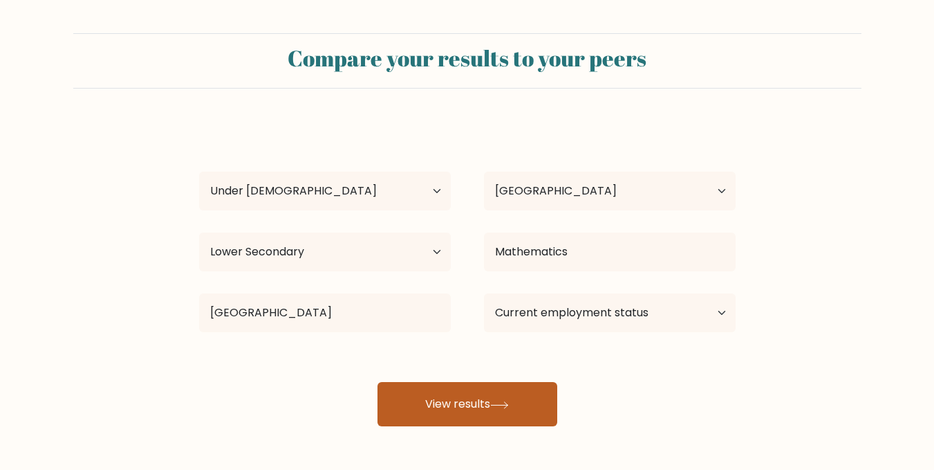
click at [438, 420] on button "View results" at bounding box center [468, 404] width 180 height 44
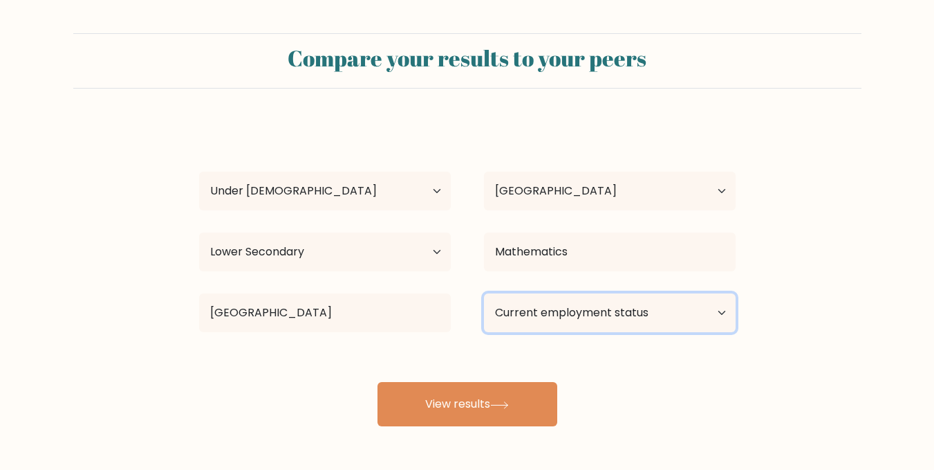
click at [677, 311] on select "Current employment status Employed Student Retired Other / prefer not to answer" at bounding box center [610, 312] width 252 height 39
select select "student"
click at [484, 293] on select "Current employment status Employed Student Retired Other / prefer not to answer" at bounding box center [610, 312] width 252 height 39
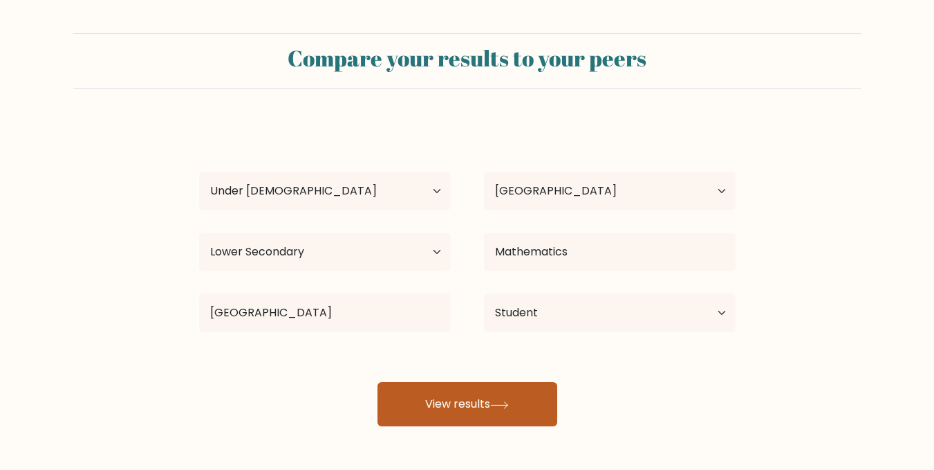
click at [538, 398] on button "View results" at bounding box center [468, 404] width 180 height 44
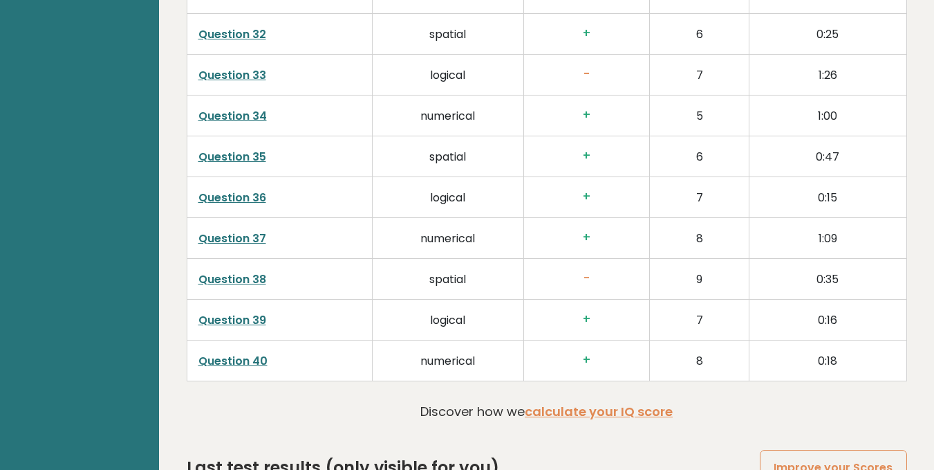
scroll to position [3614, 0]
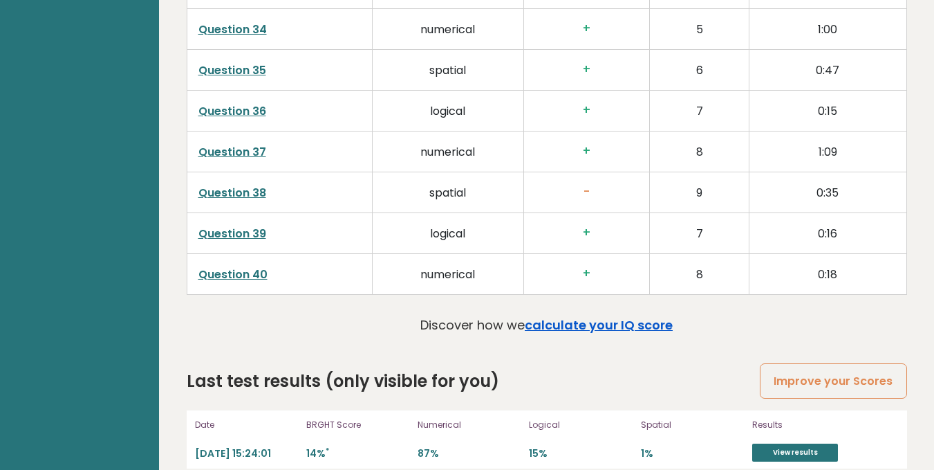
click at [620, 316] on link "calculate your IQ score" at bounding box center [599, 324] width 148 height 17
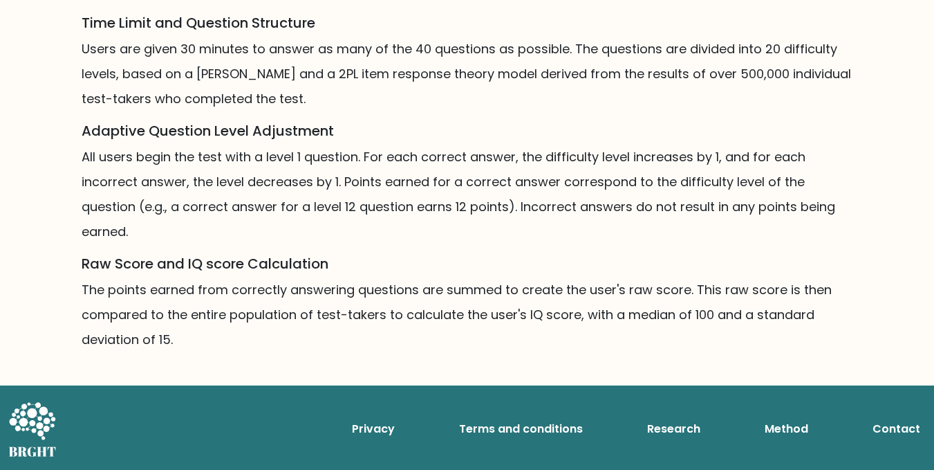
scroll to position [1010, 0]
